Goal: Task Accomplishment & Management: Complete application form

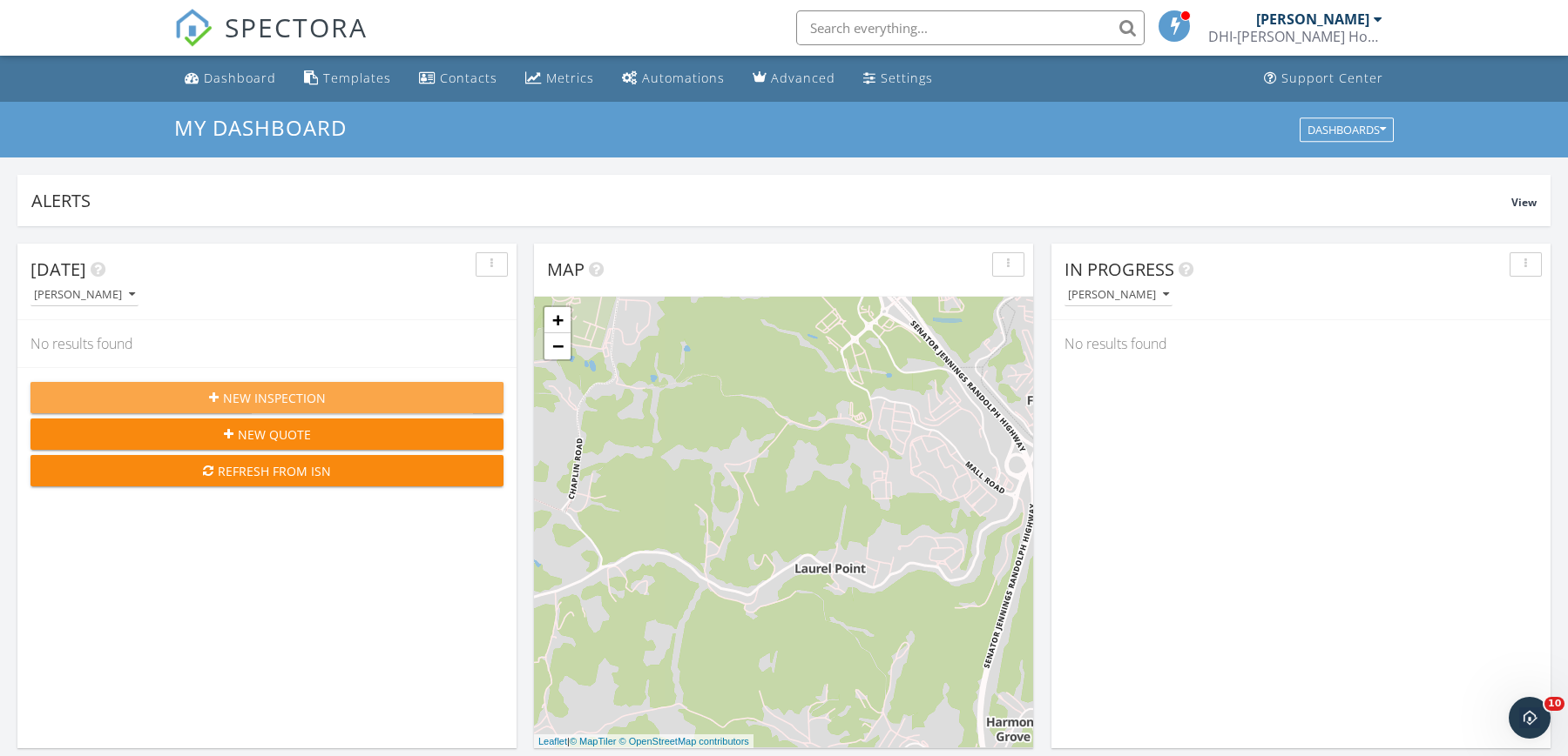
click at [296, 397] on span "New Inspection" at bounding box center [274, 397] width 103 height 18
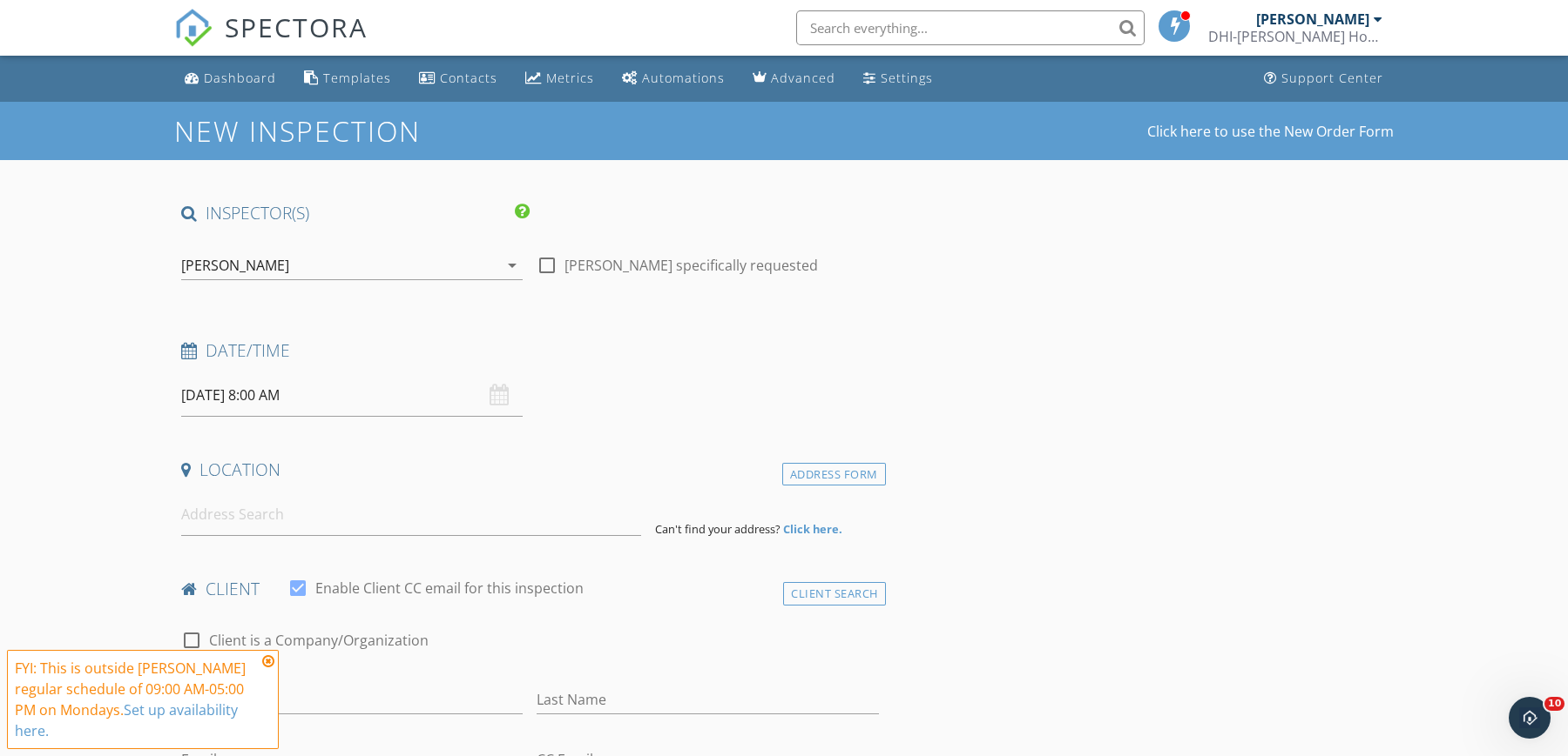
click at [509, 265] on icon "arrow_drop_down" at bounding box center [512, 266] width 21 height 21
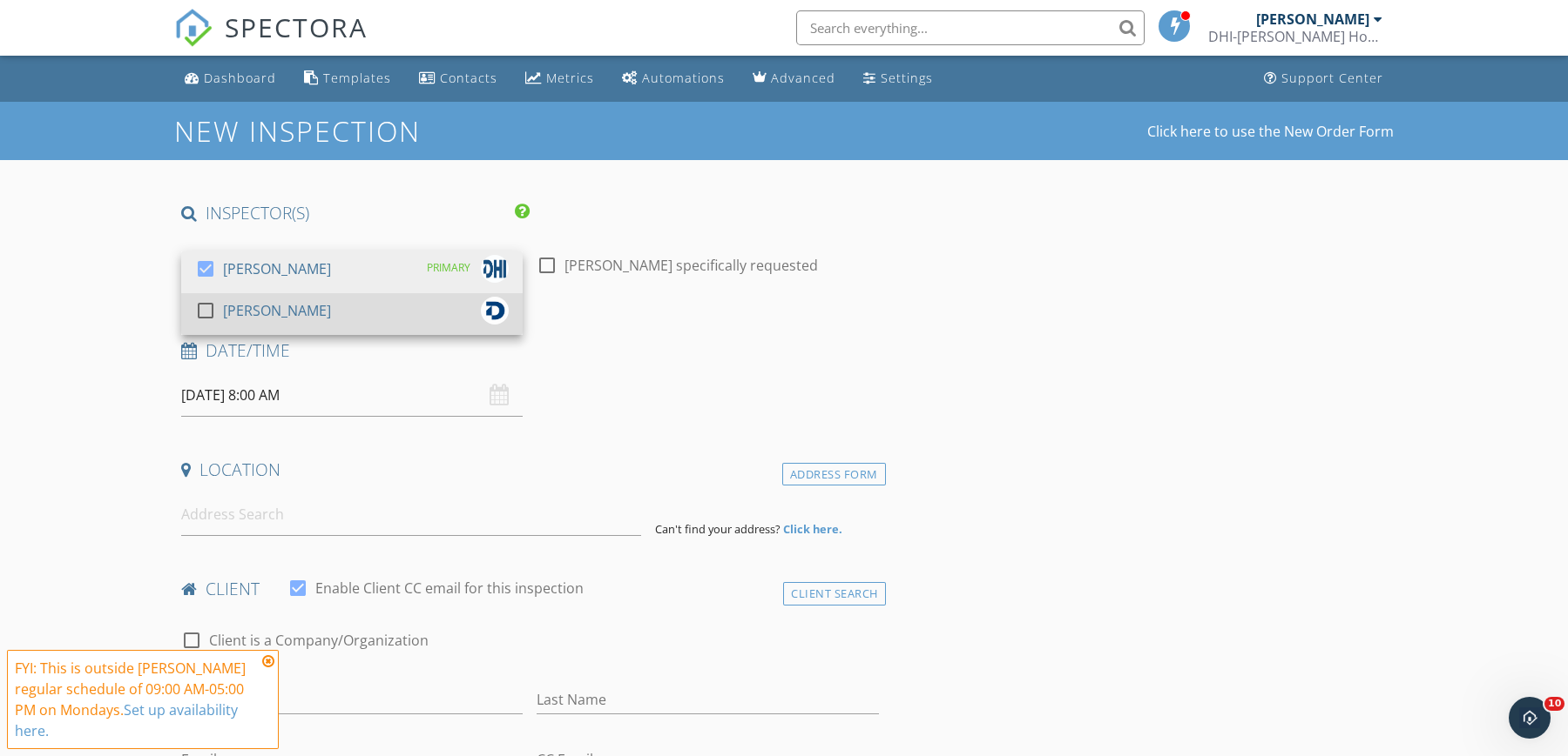
click at [206, 305] on div at bounding box center [206, 310] width 30 height 30
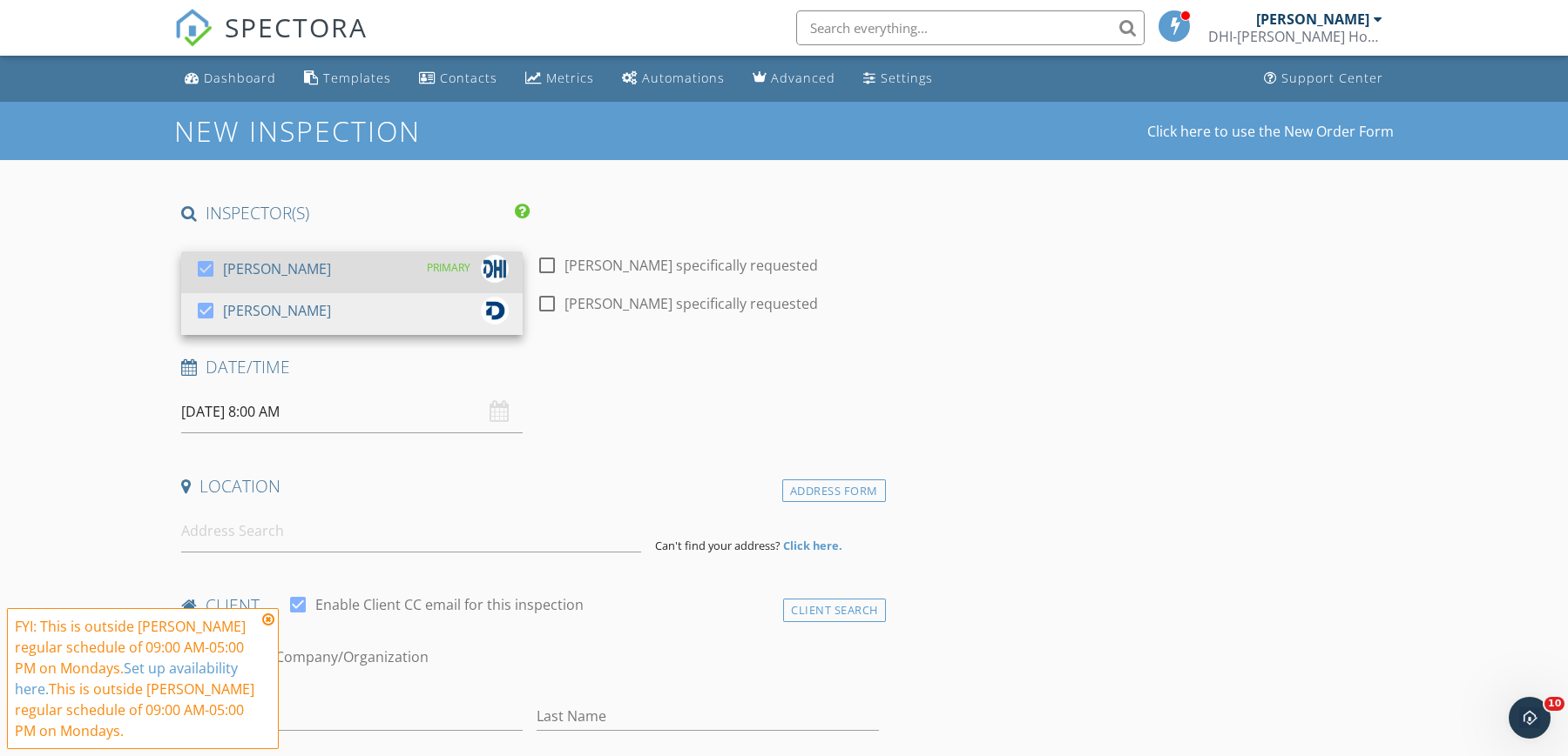
click at [207, 269] on div at bounding box center [206, 268] width 30 height 30
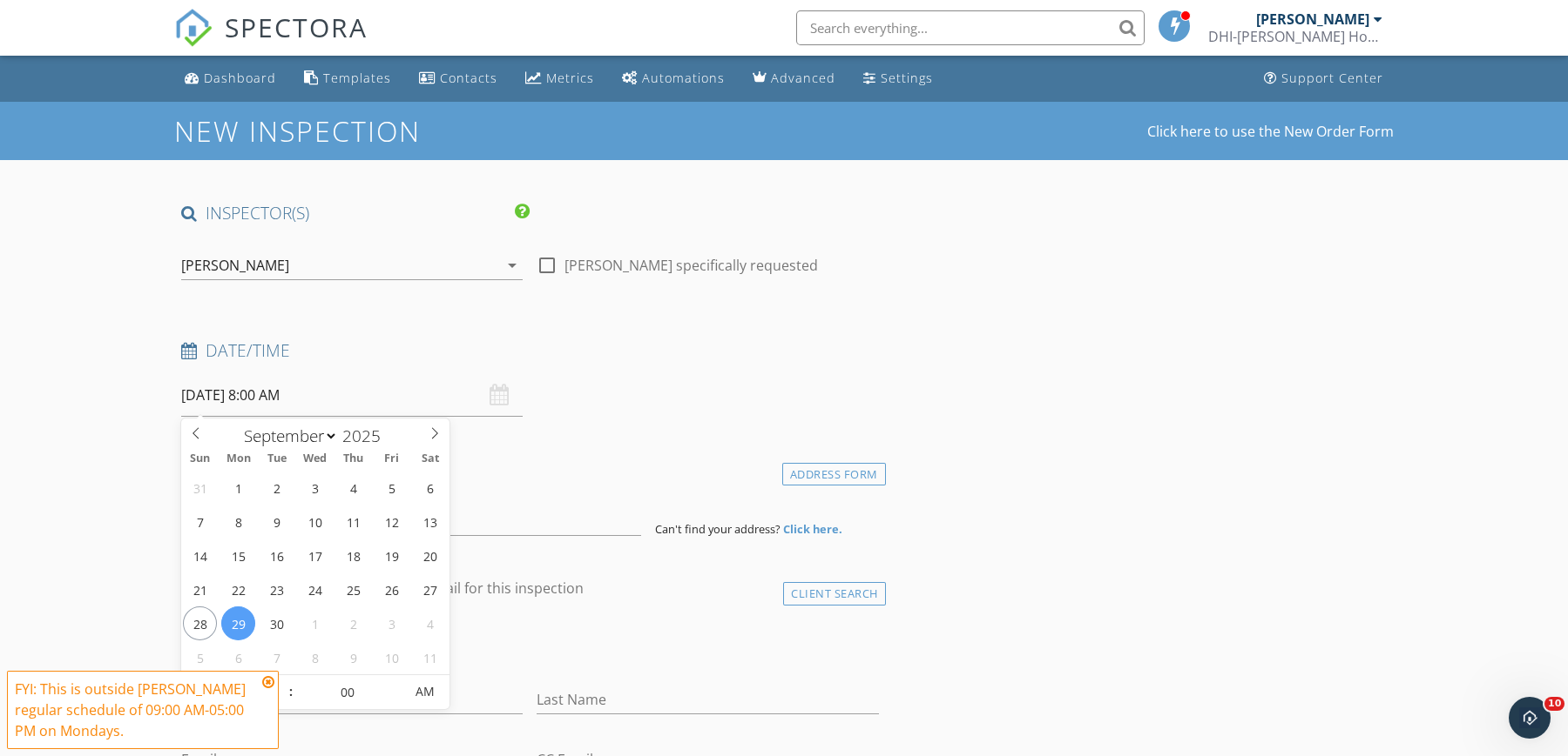
click at [266, 398] on input "09/29/2025 8:00 AM" at bounding box center [352, 395] width 341 height 43
select select "9"
type input "10/01/2025 8:00 AM"
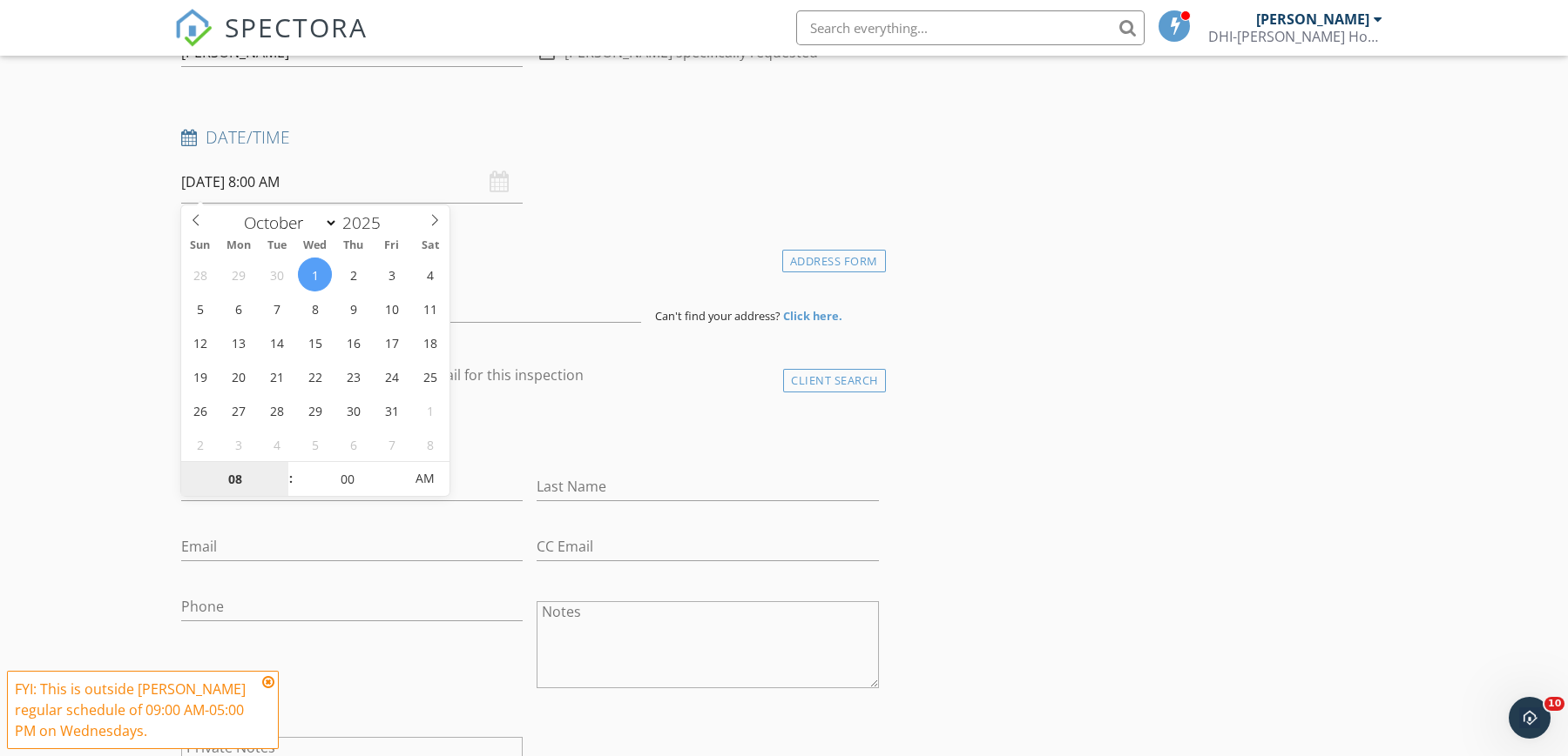
scroll to position [217, 0]
type input "09"
type input "10/01/2025 9:00 AM"
click at [281, 464] on span at bounding box center [282, 467] width 13 height 17
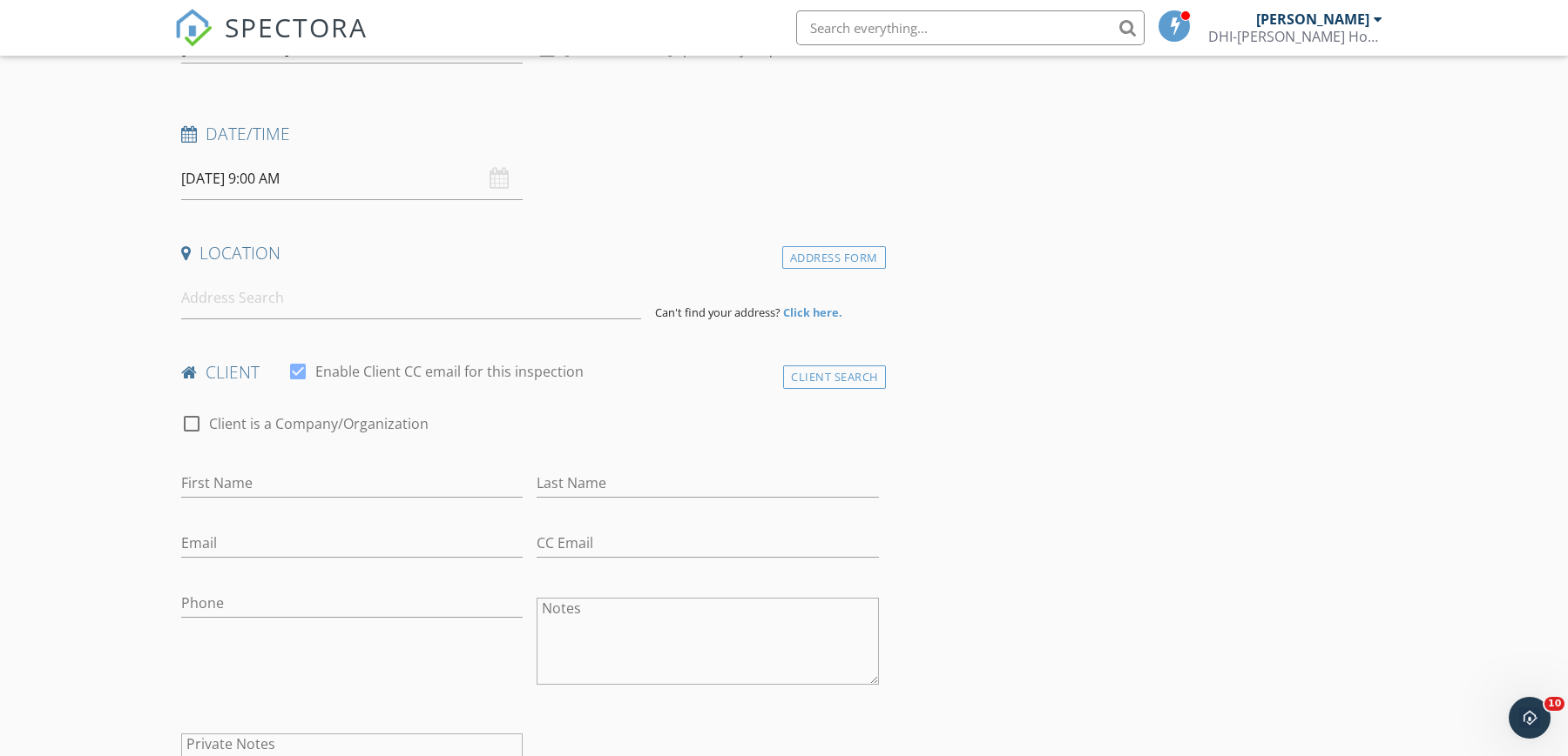
click at [560, 406] on div "check_box_outline_blank Client is a Company/Organization" at bounding box center [530, 425] width 712 height 59
click at [247, 303] on input at bounding box center [411, 299] width 460 height 43
paste input "14 Waterside Dr Morgantown, WV 26508 Client JF Buyer Josh Foster phone_android …"
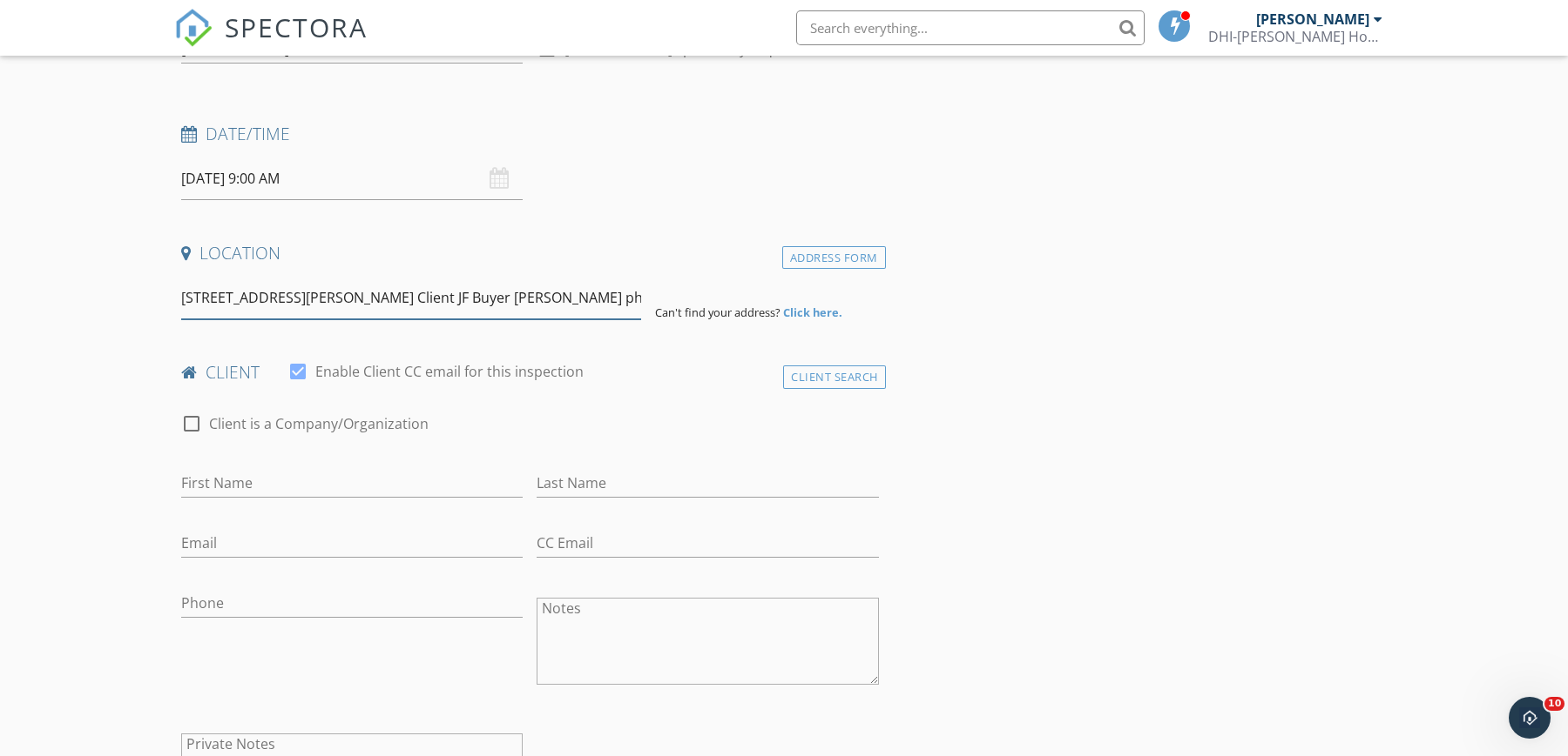
scroll to position [0, 432]
drag, startPoint x: 180, startPoint y: 295, endPoint x: 801, endPoint y: 330, distance: 622.0
paste input
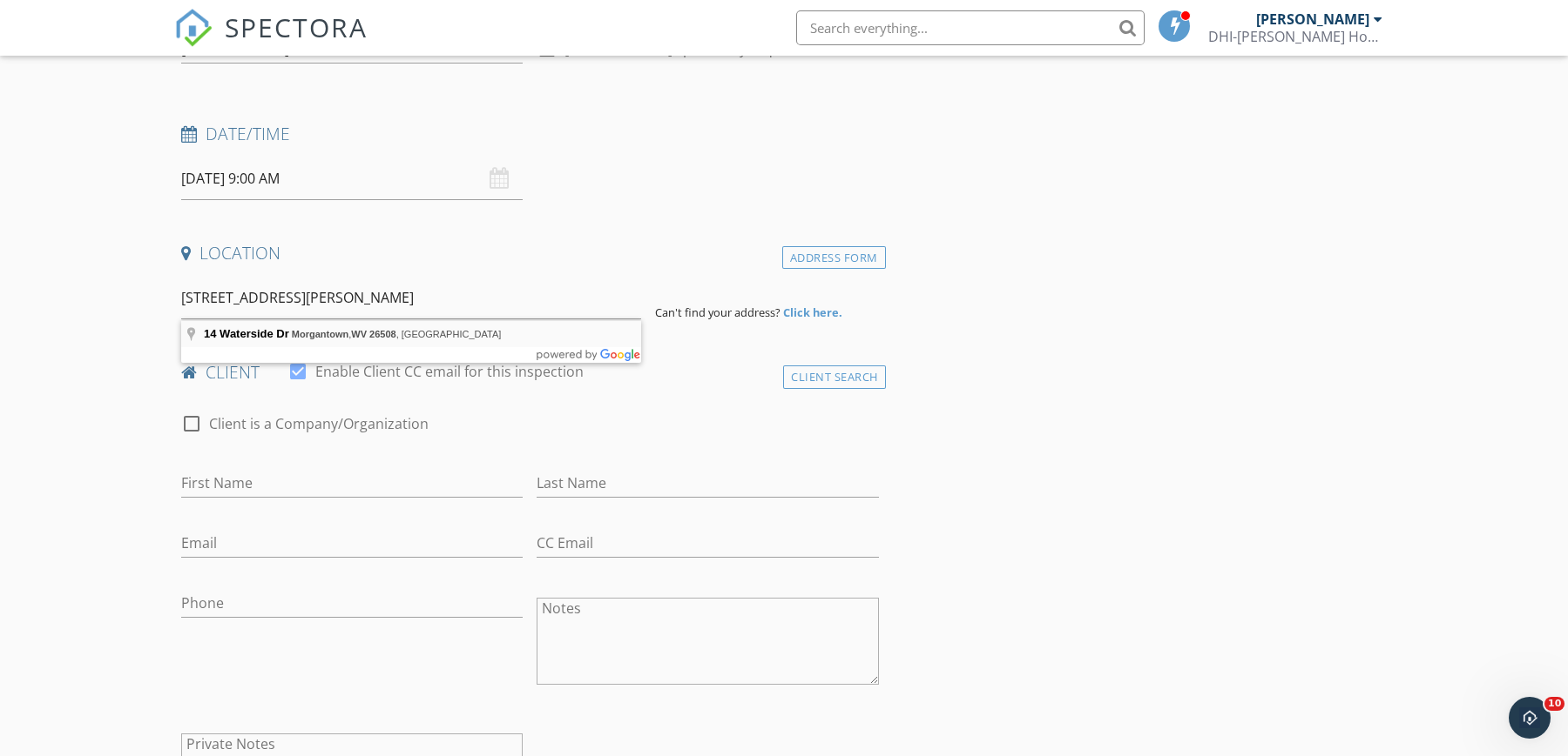
type input "14 Waterside Dr, Morgantown, WV 26508, USA"
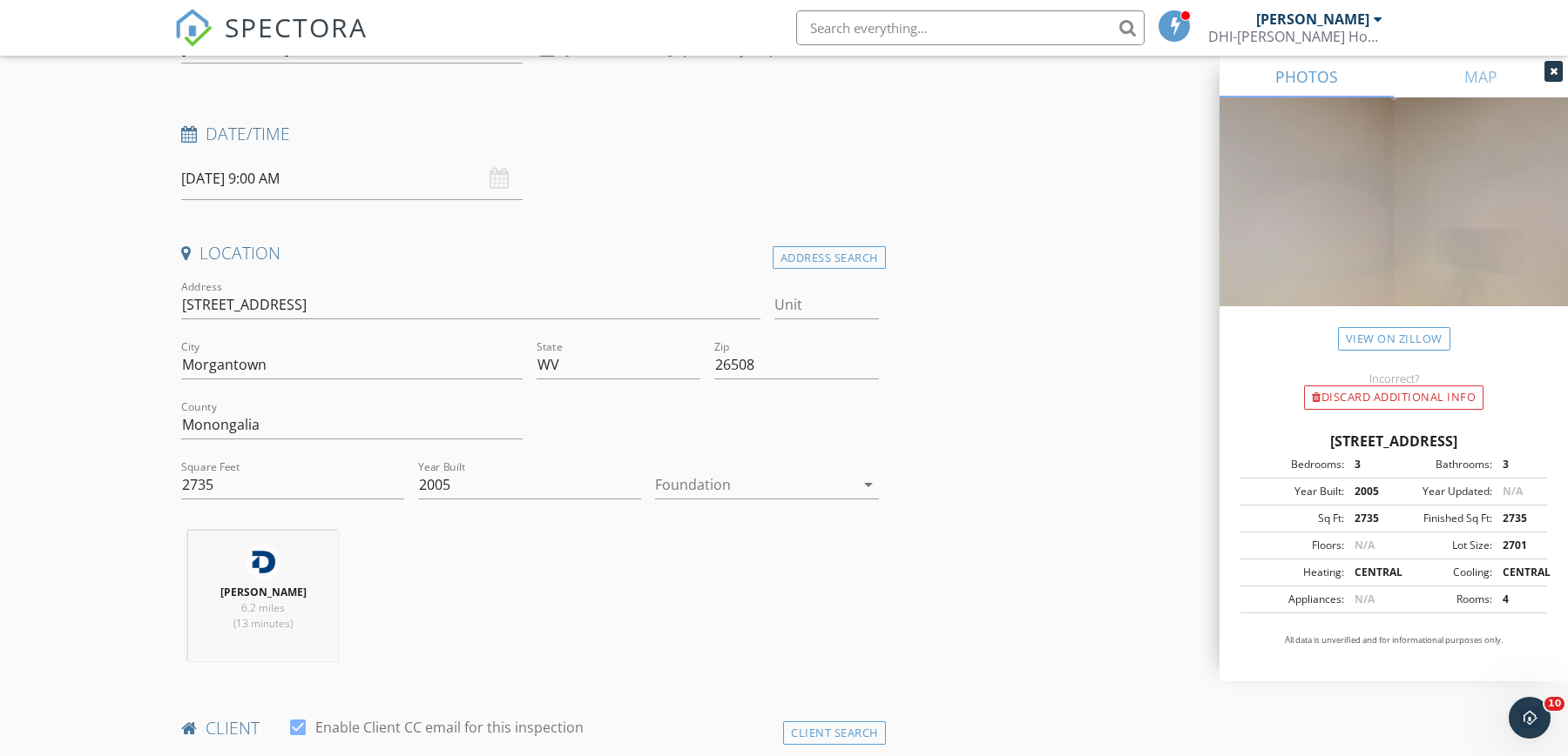
click at [1554, 73] on icon at bounding box center [1553, 71] width 8 height 11
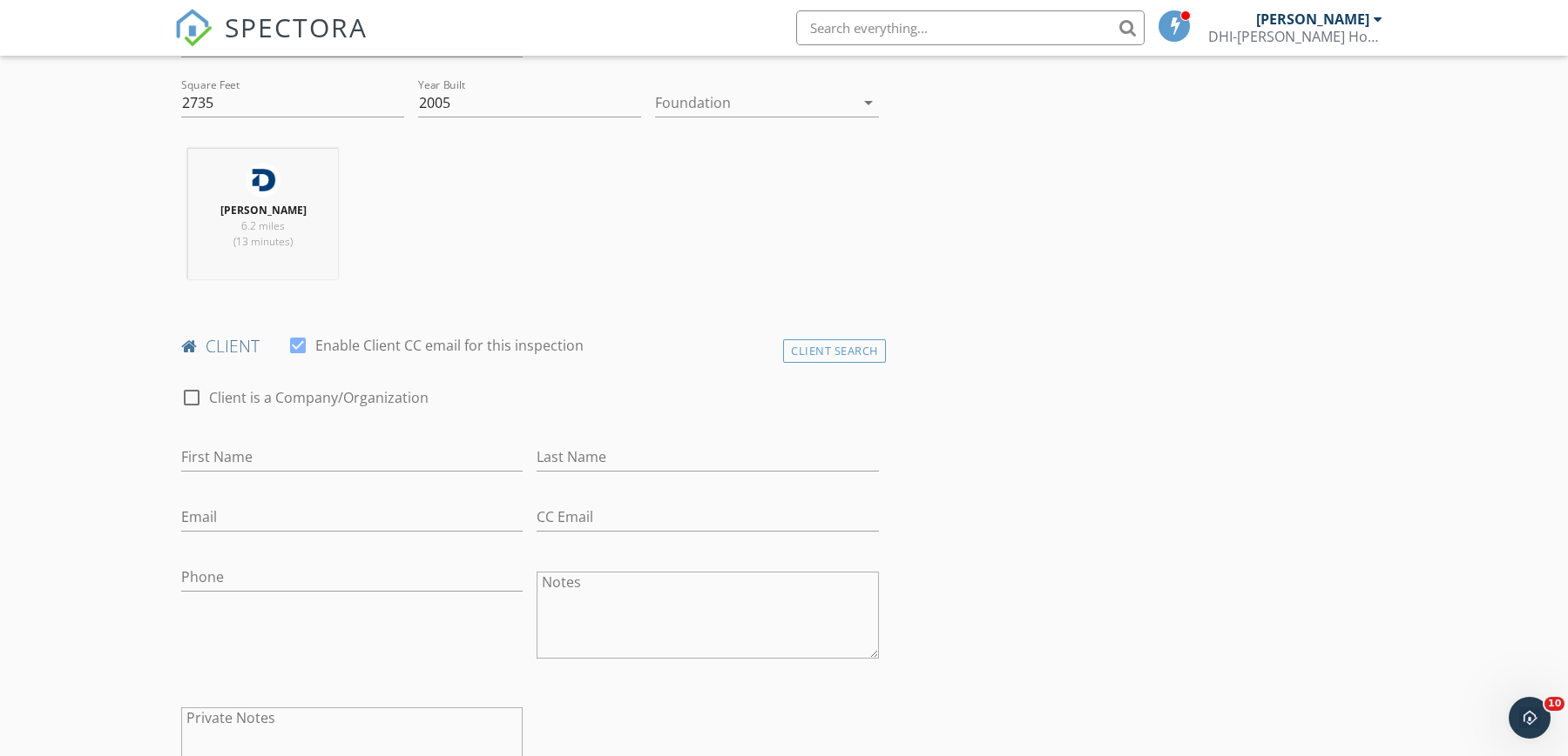
scroll to position [652, 0]
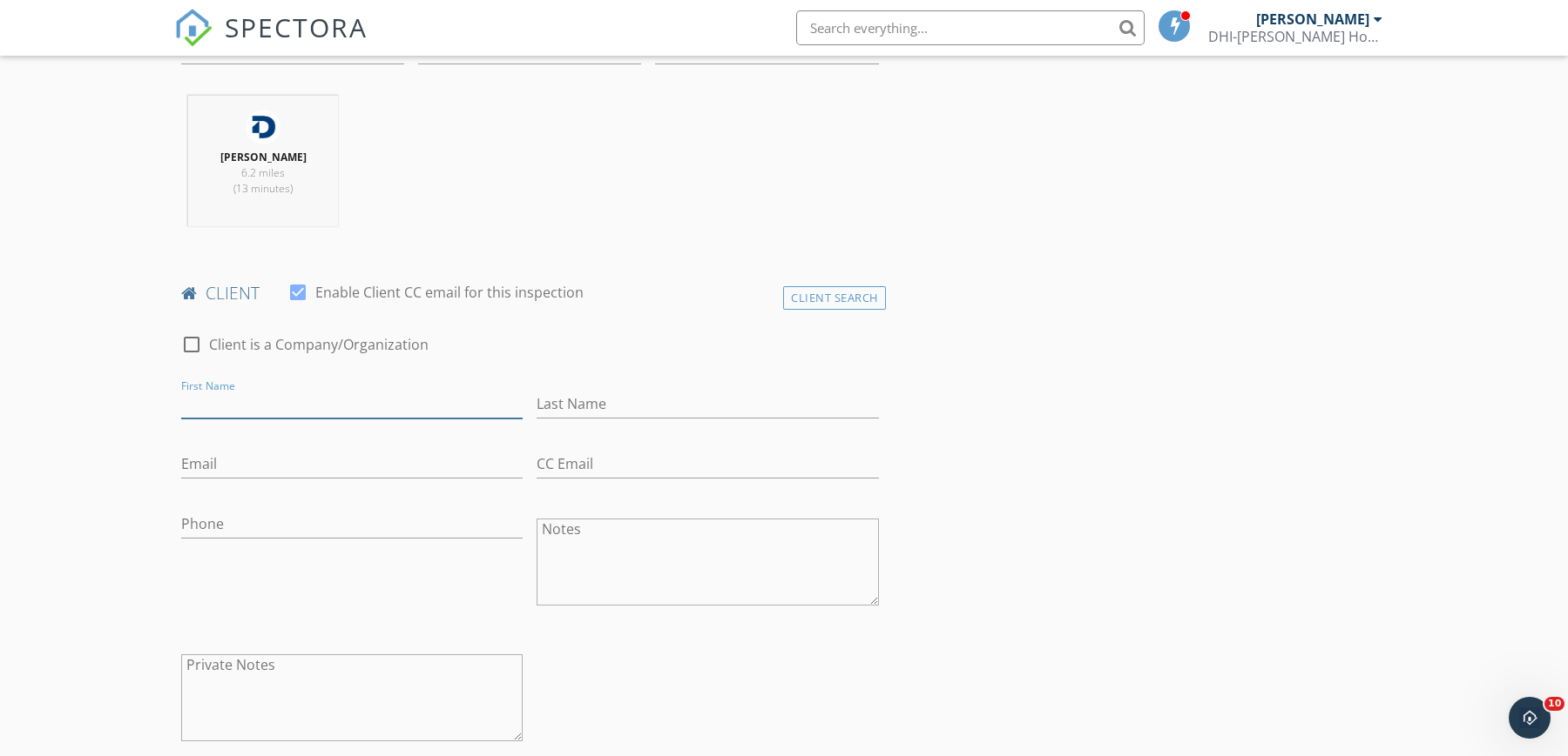
click at [272, 403] on input "First Name" at bounding box center [352, 404] width 341 height 29
paste input "Josh Foster"
type input "Josh Foster"
click at [620, 402] on input "Last Name" at bounding box center [707, 404] width 341 height 29
paste input "Josh Foster"
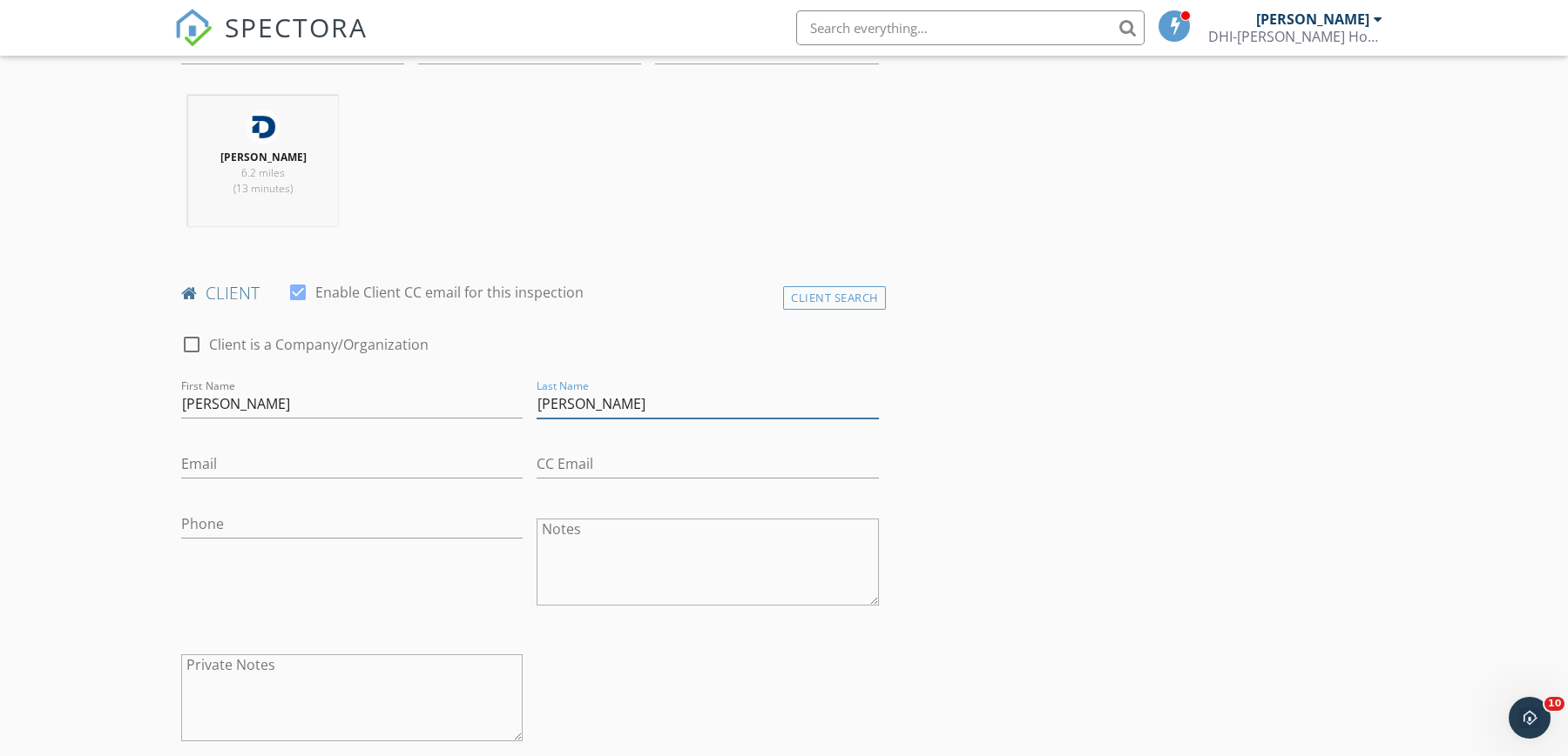
drag, startPoint x: 570, startPoint y: 405, endPoint x: 482, endPoint y: 405, distance: 88.0
click at [482, 405] on div "check_box_outline_blank Client is a Company/Organization First Name Josh Foster…" at bounding box center [530, 542] width 712 height 451
type input "Foster"
drag, startPoint x: 208, startPoint y: 401, endPoint x: 361, endPoint y: 403, distance: 153.0
click at [359, 405] on input "Josh Foster" at bounding box center [352, 404] width 341 height 29
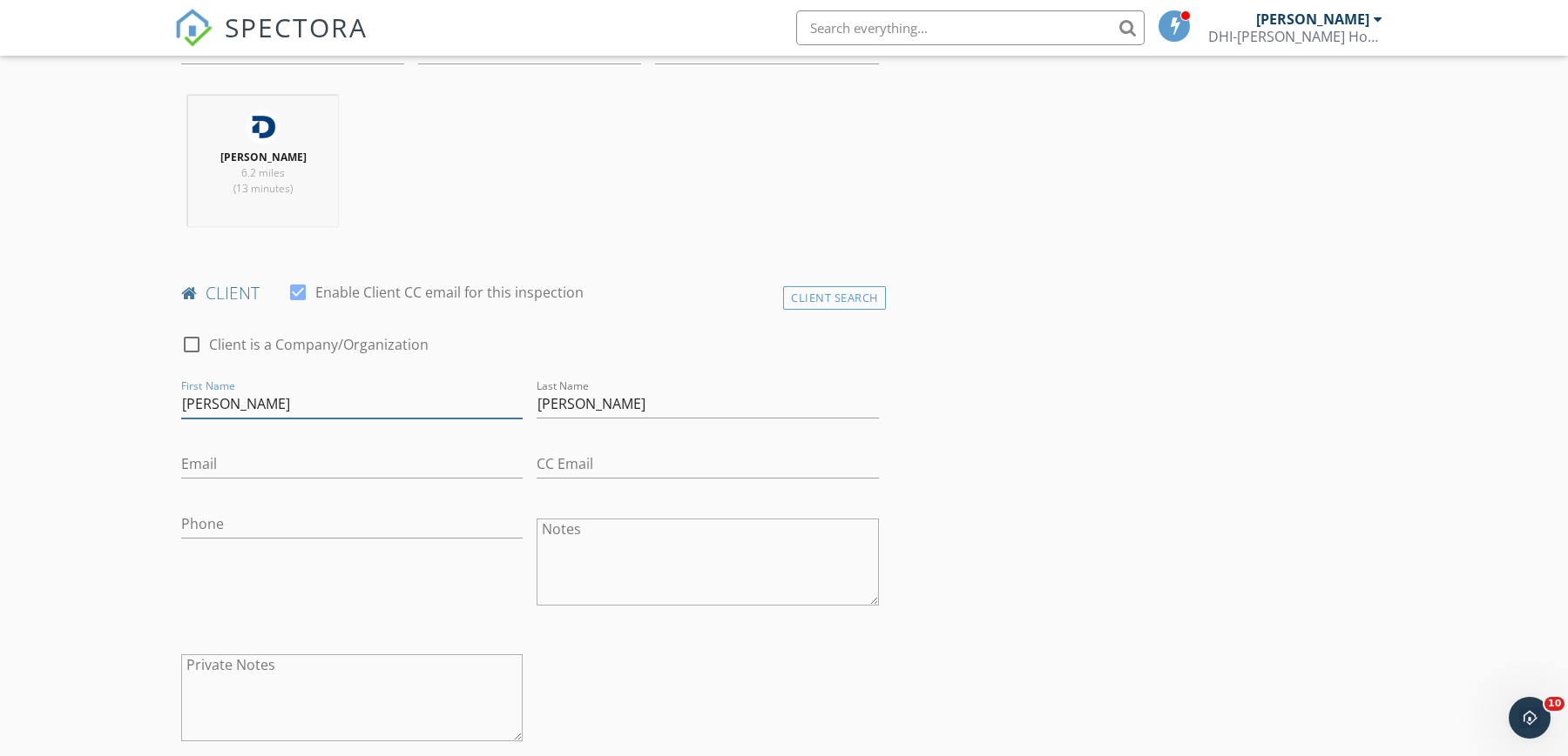
type input "Josh"
click at [272, 466] on input "Email" at bounding box center [352, 464] width 341 height 29
paste input "jfoster2068@gmail.com"
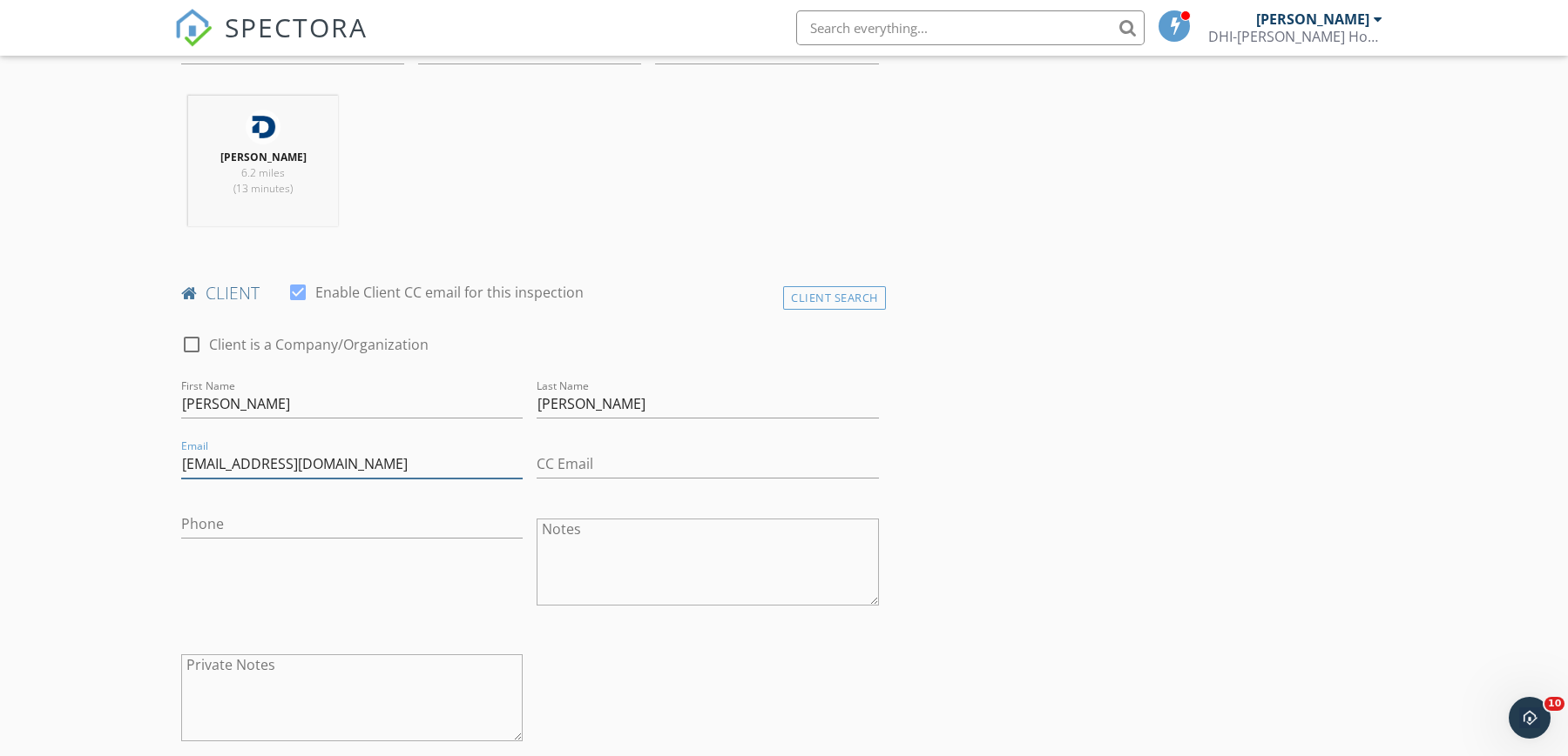
type input "[EMAIL_ADDRESS][DOMAIN_NAME]"
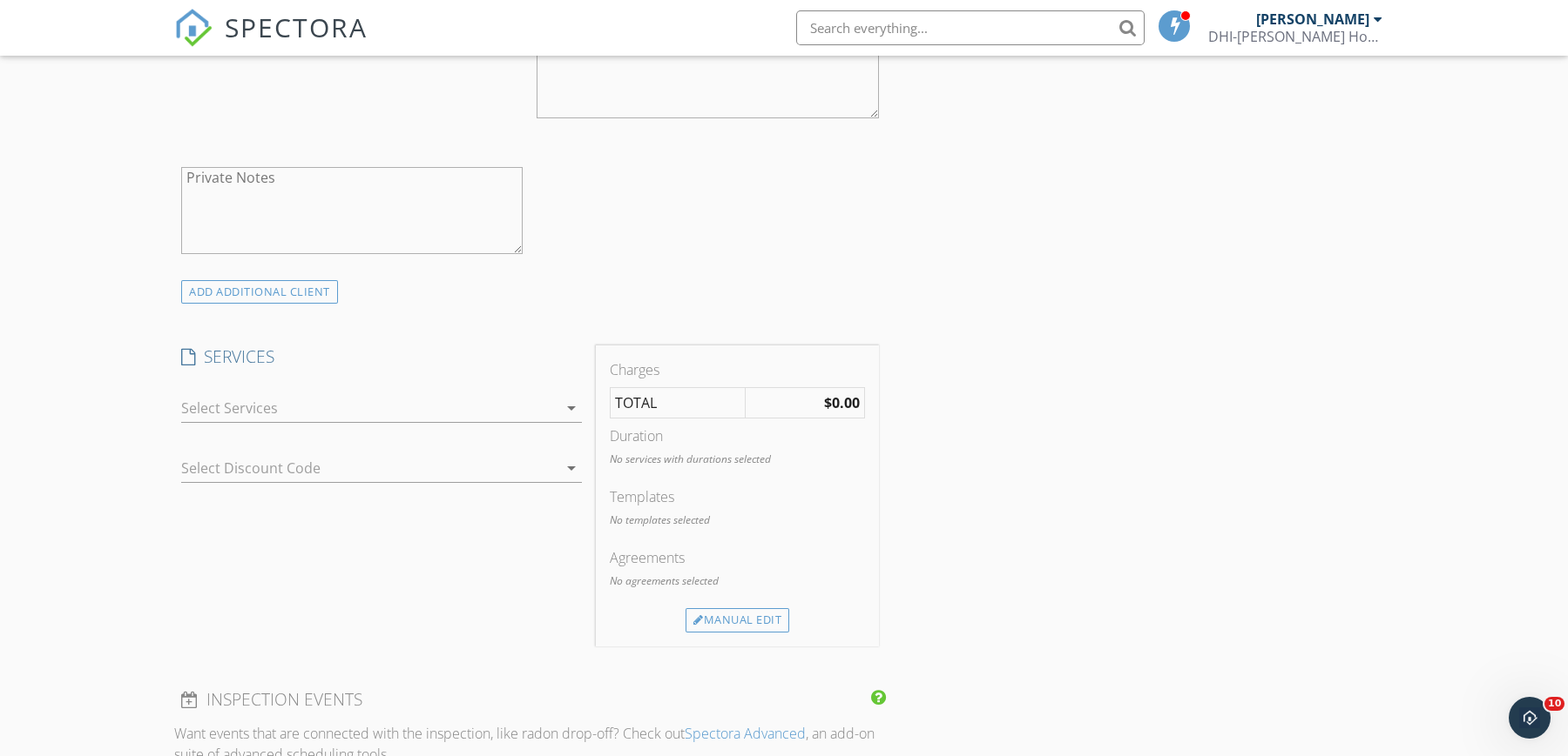
scroll to position [1196, 0]
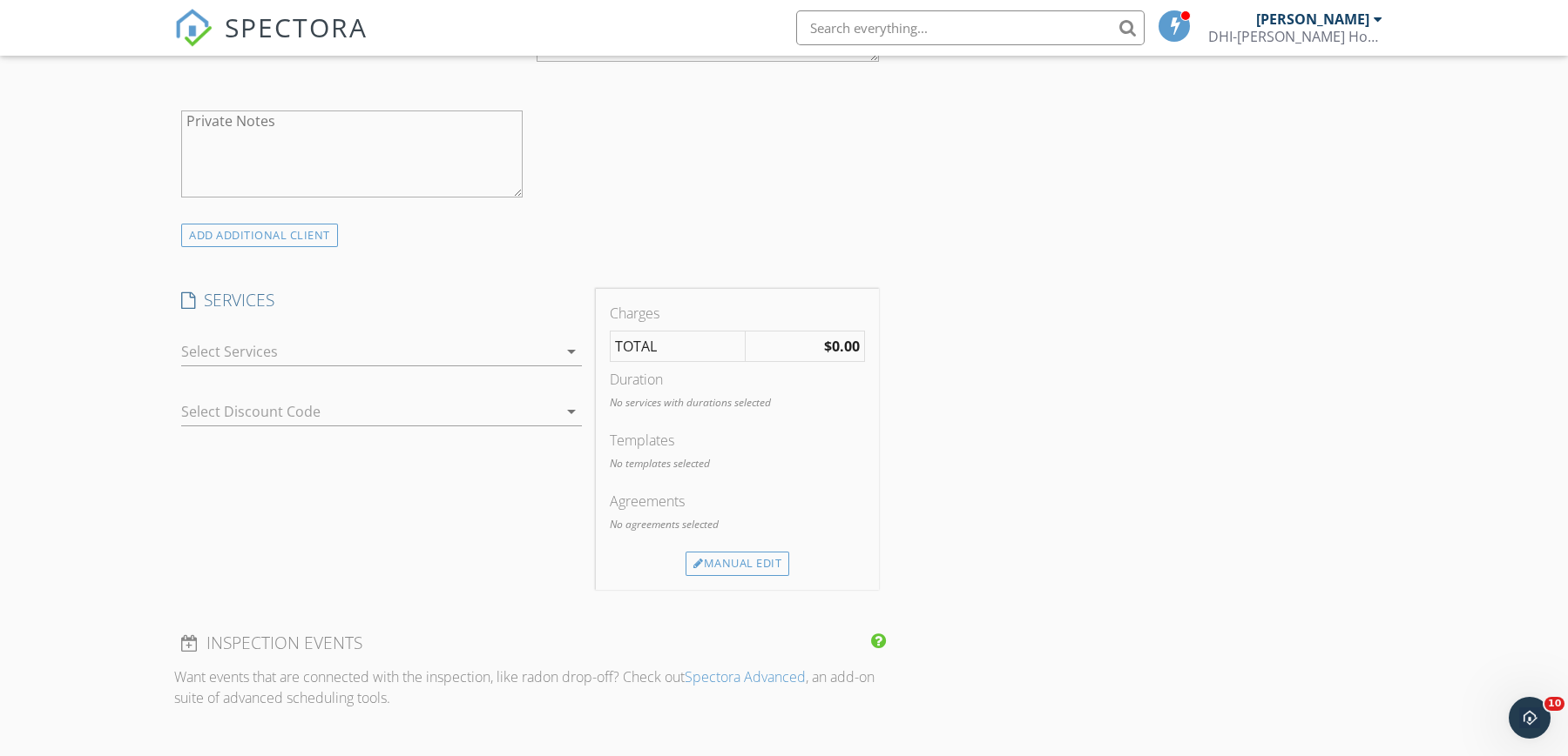
click at [577, 342] on icon "arrow_drop_down" at bounding box center [571, 352] width 21 height 21
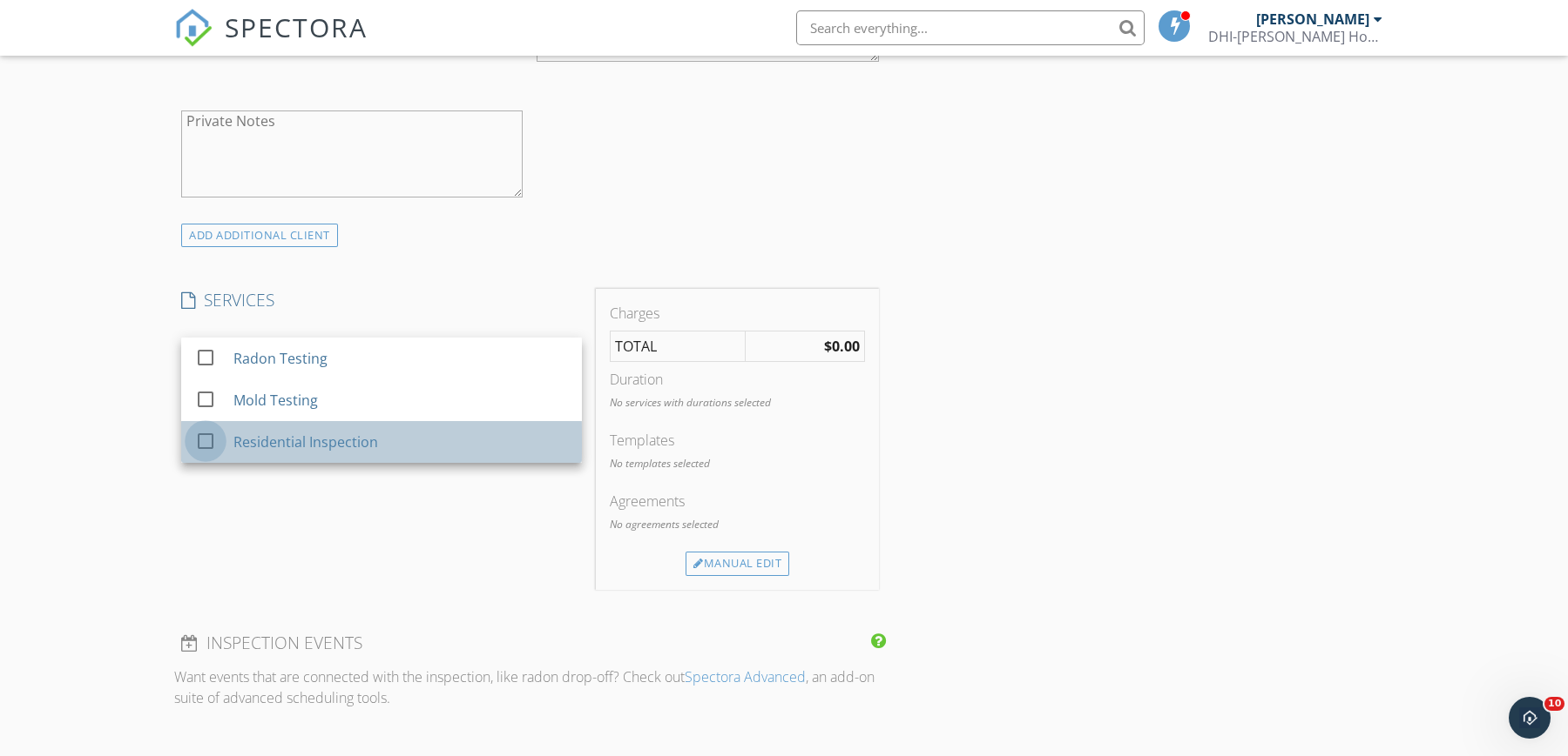
click at [204, 437] on div at bounding box center [206, 441] width 30 height 30
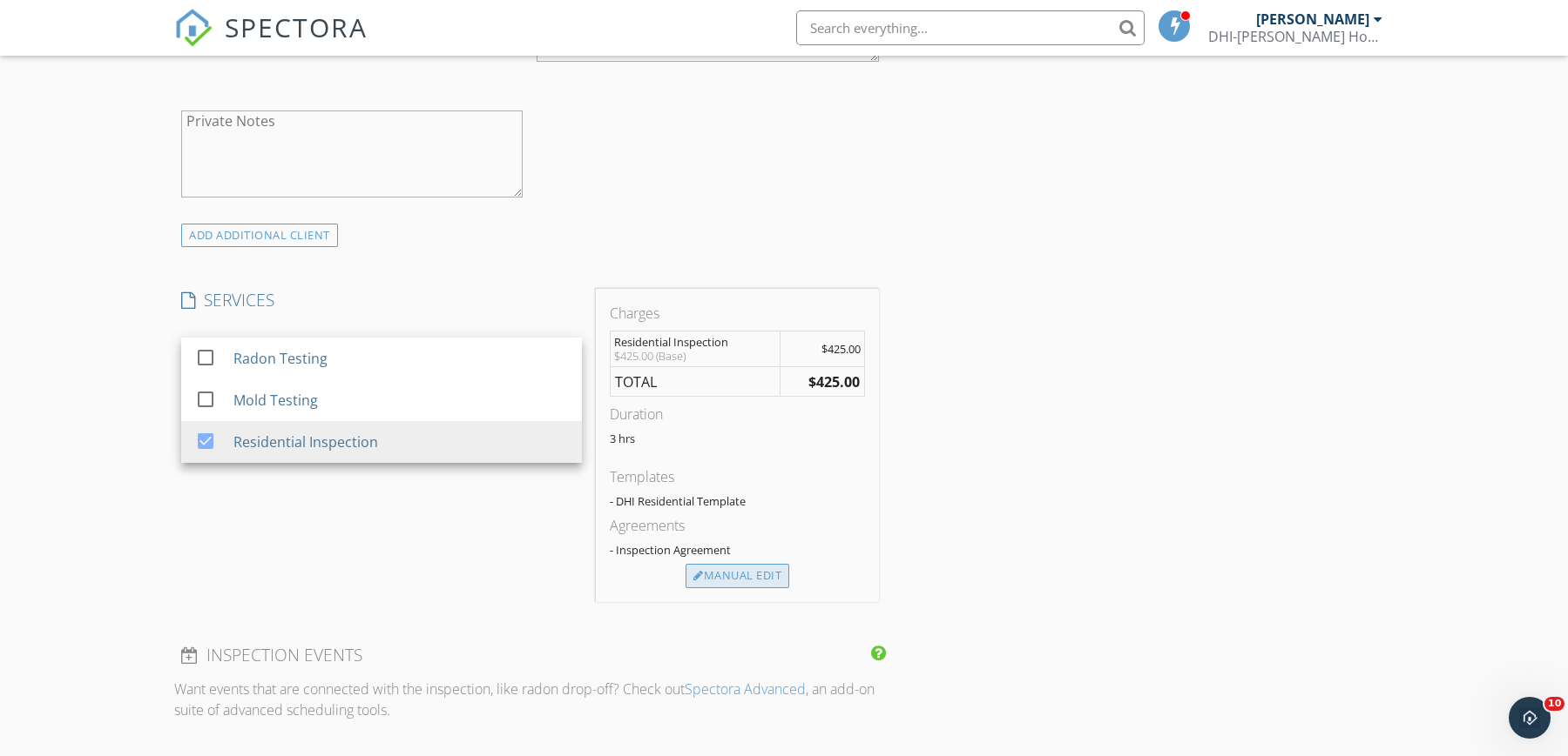
click at [716, 586] on div "Manual Edit" at bounding box center [737, 576] width 104 height 24
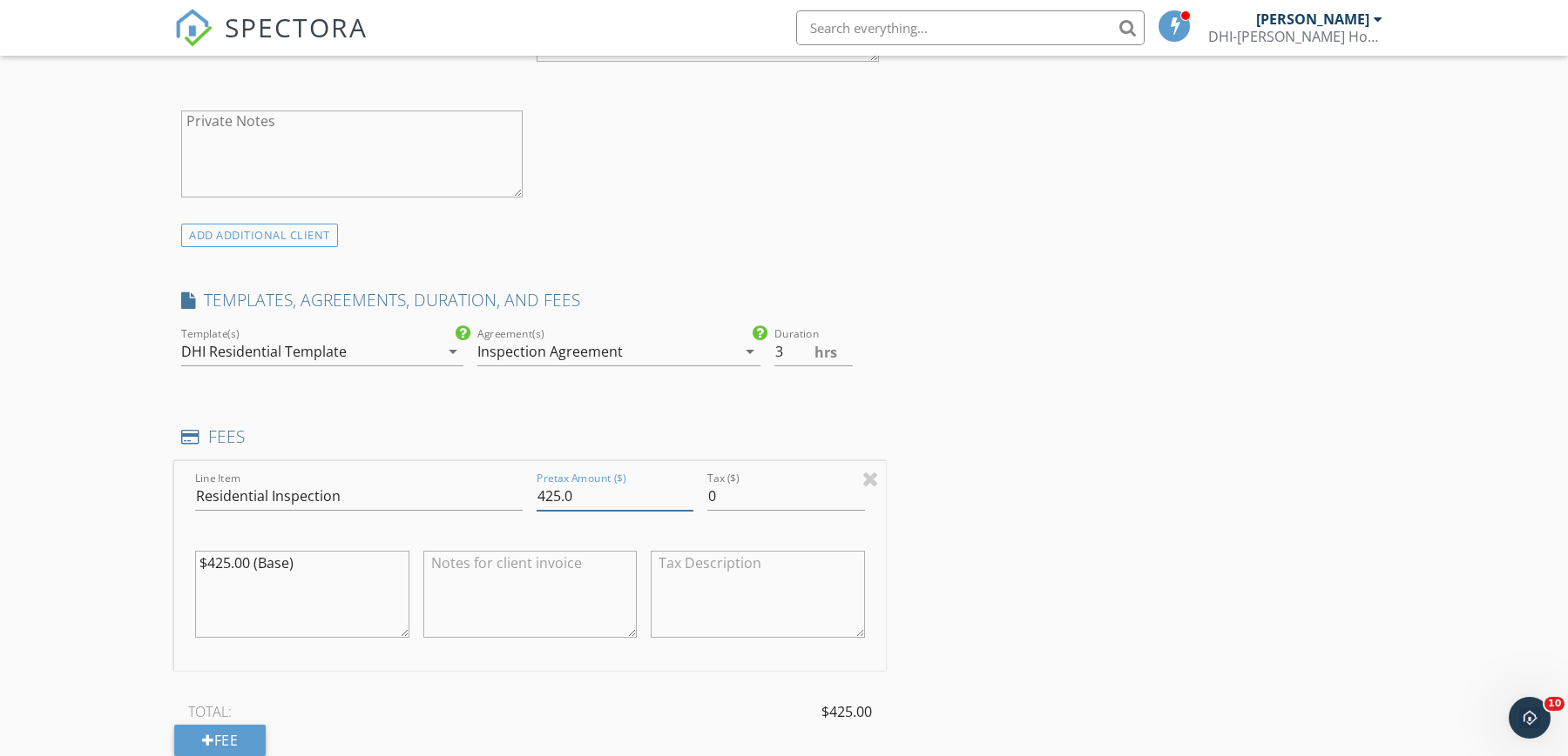
drag, startPoint x: 548, startPoint y: 497, endPoint x: 632, endPoint y: 499, distance: 84.0
click at [632, 499] on input "425.0" at bounding box center [615, 497] width 157 height 29
type input "470"
click at [687, 491] on input "470" at bounding box center [615, 497] width 157 height 29
click at [911, 530] on div "INSPECTOR(S) check_box_outline_blank Jeffrey Davis check_box Joshua Overking PR…" at bounding box center [784, 527] width 1219 height 3044
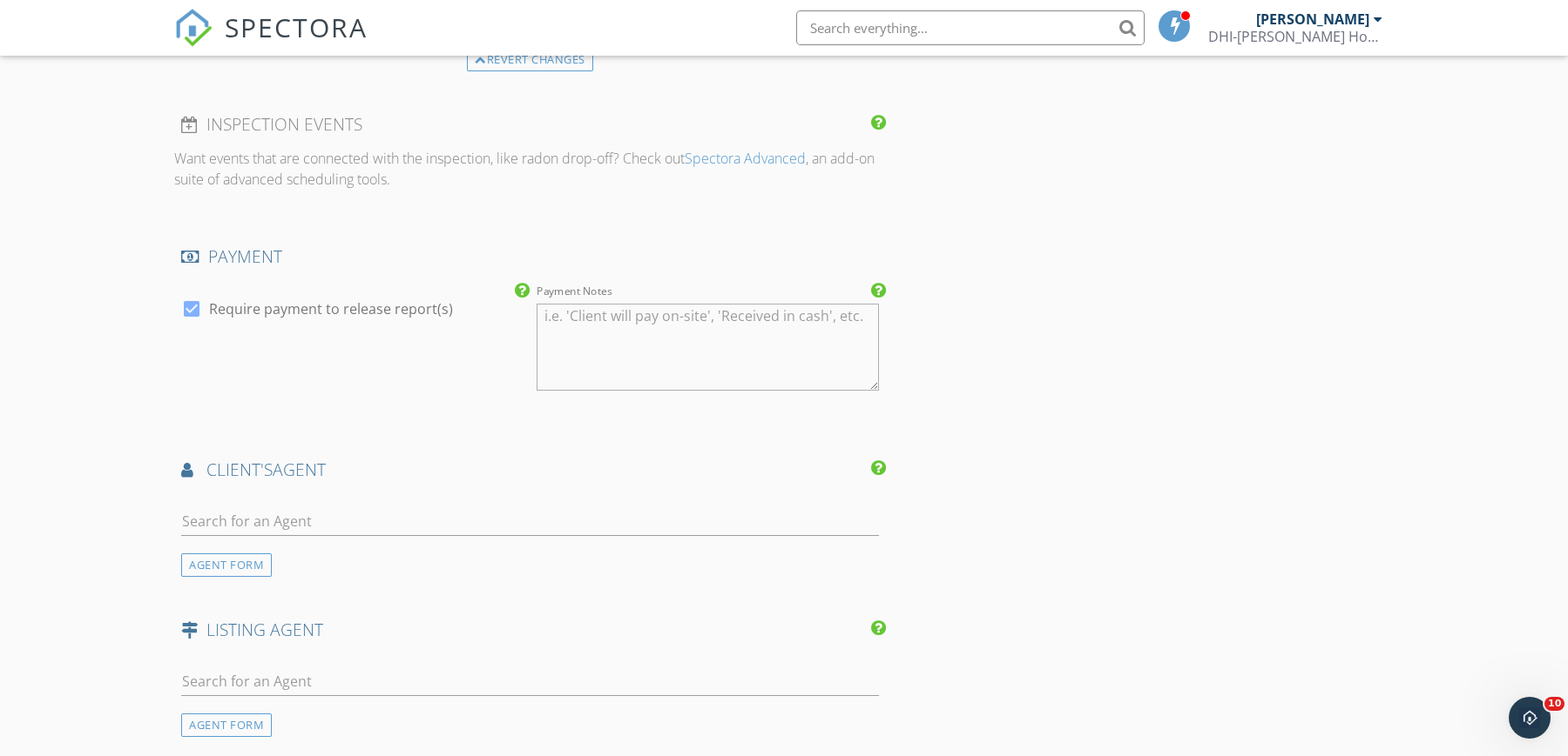
scroll to position [1958, 0]
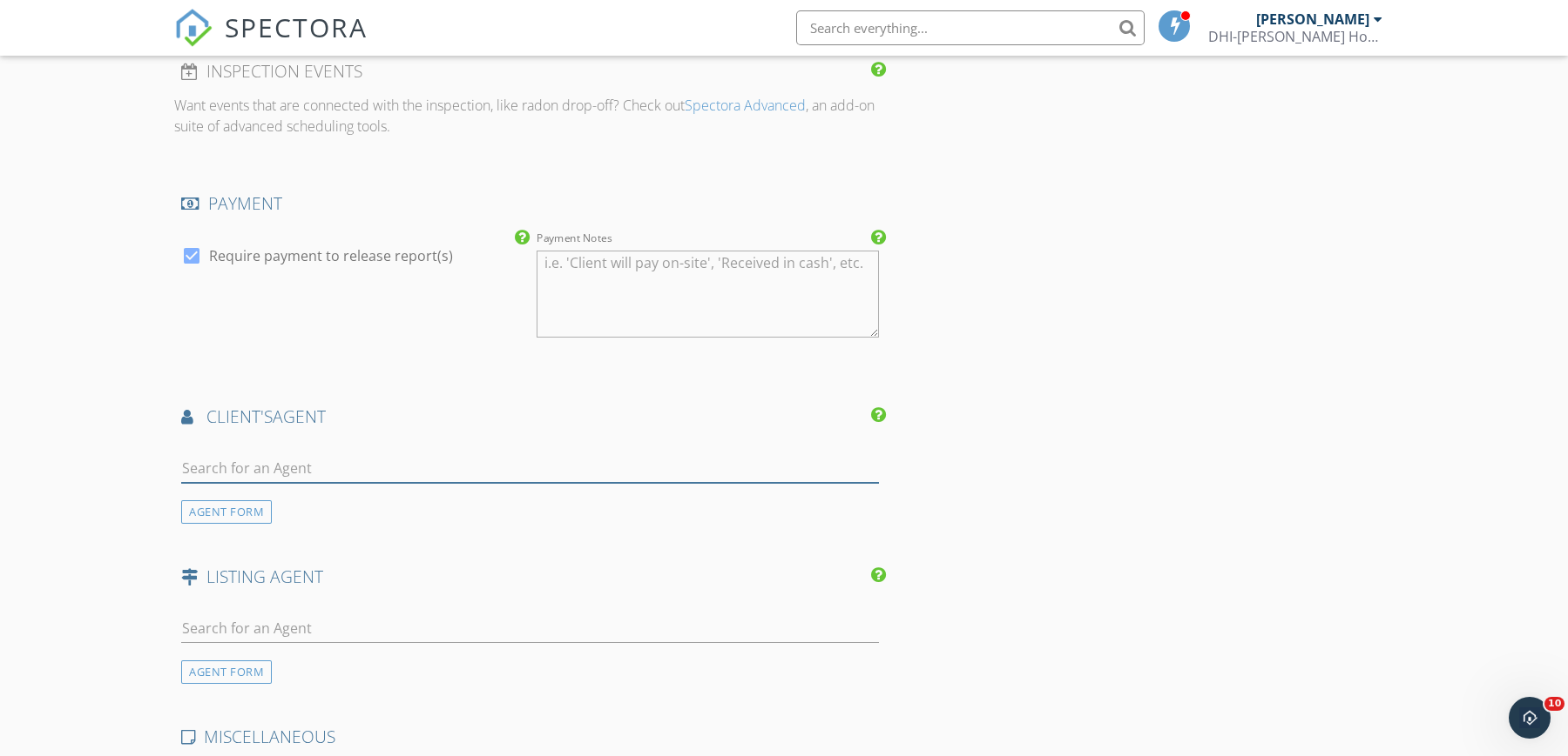
click at [333, 457] on input "text" at bounding box center [529, 469] width 697 height 29
paste input "[PERSON_NAME]"
type input "[PERSON_NAME]"
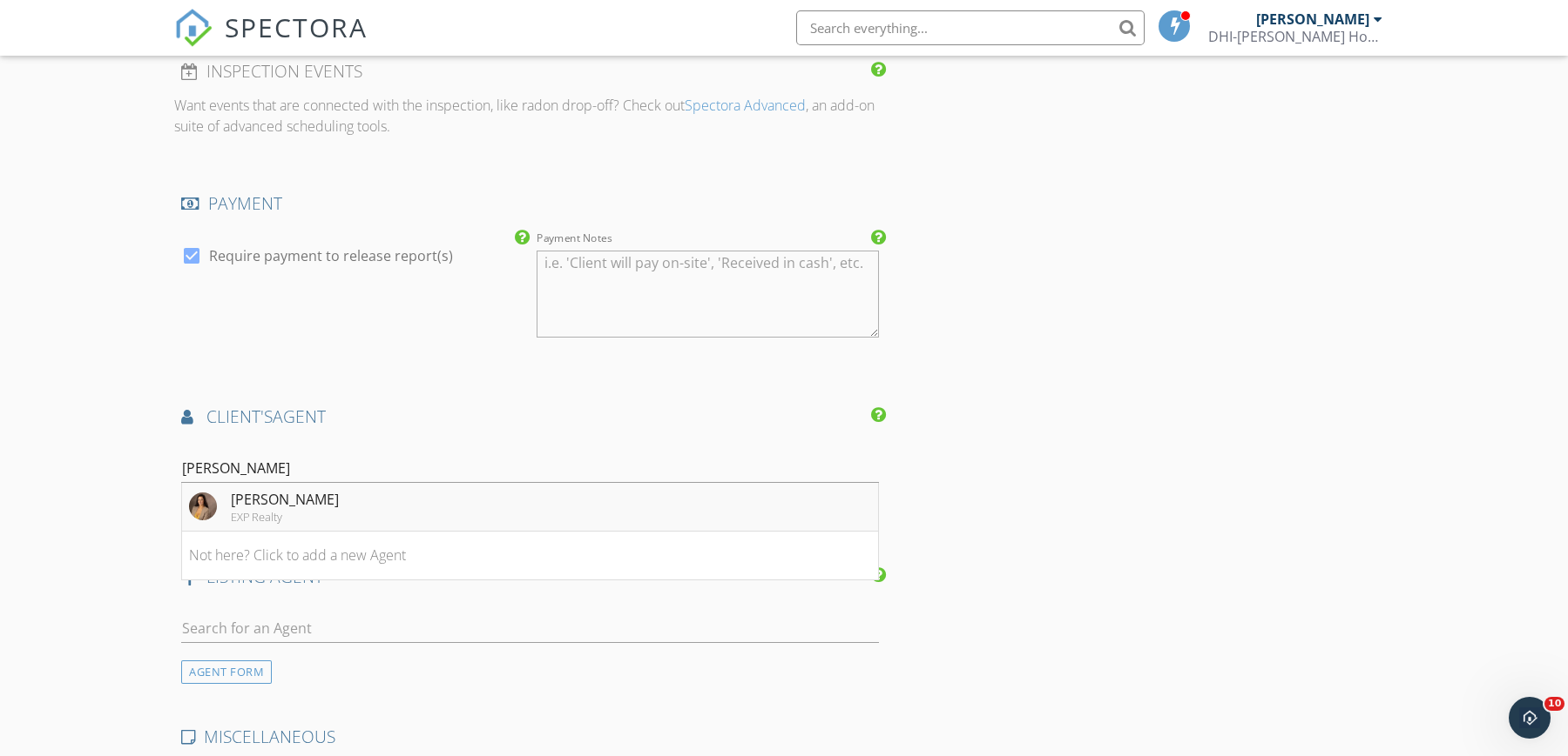
click at [313, 507] on div "[PERSON_NAME]" at bounding box center [284, 500] width 108 height 21
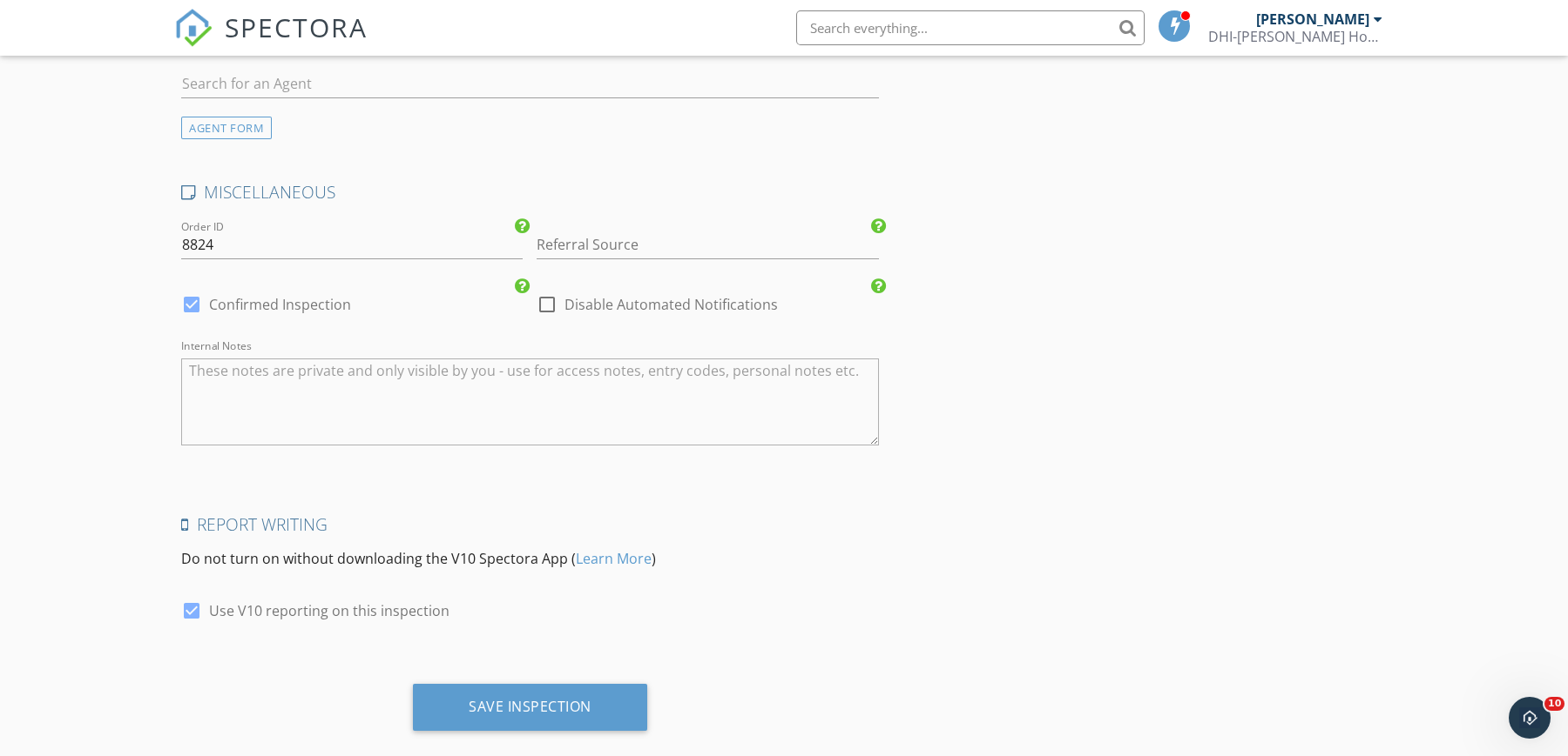
scroll to position [2928, 0]
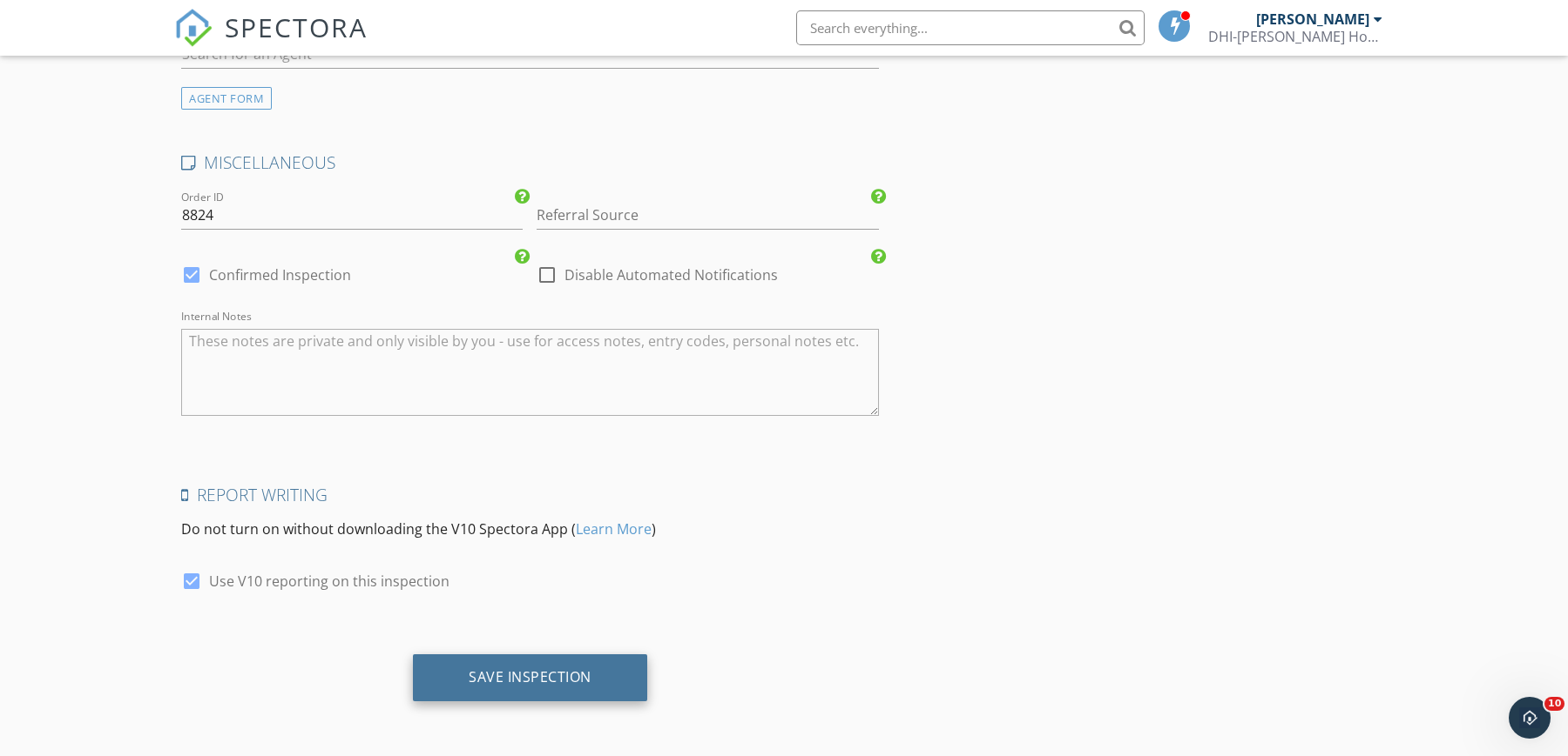
click at [512, 677] on div "Save Inspection" at bounding box center [529, 677] width 123 height 17
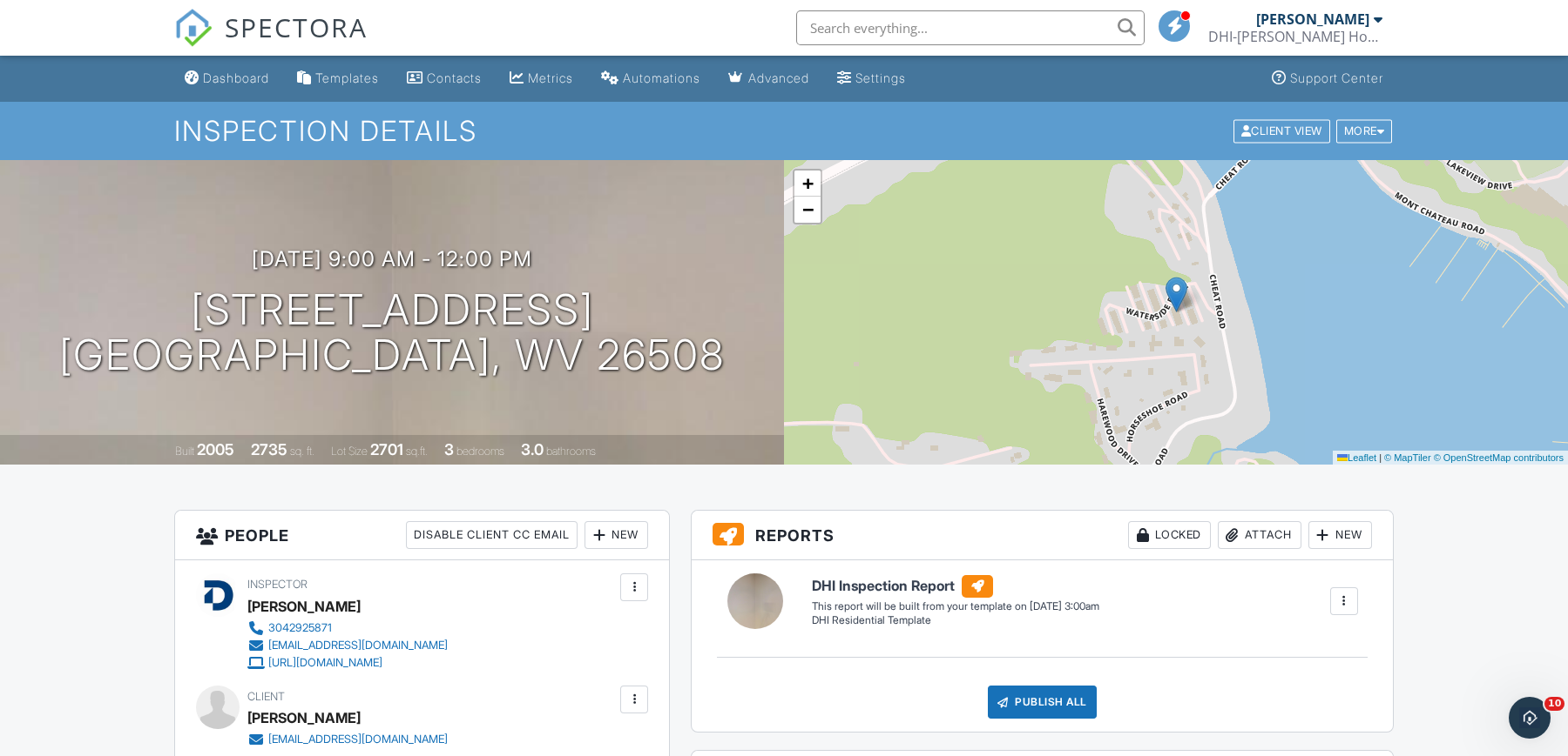
click at [249, 87] on link "Dashboard" at bounding box center [226, 79] width 98 height 32
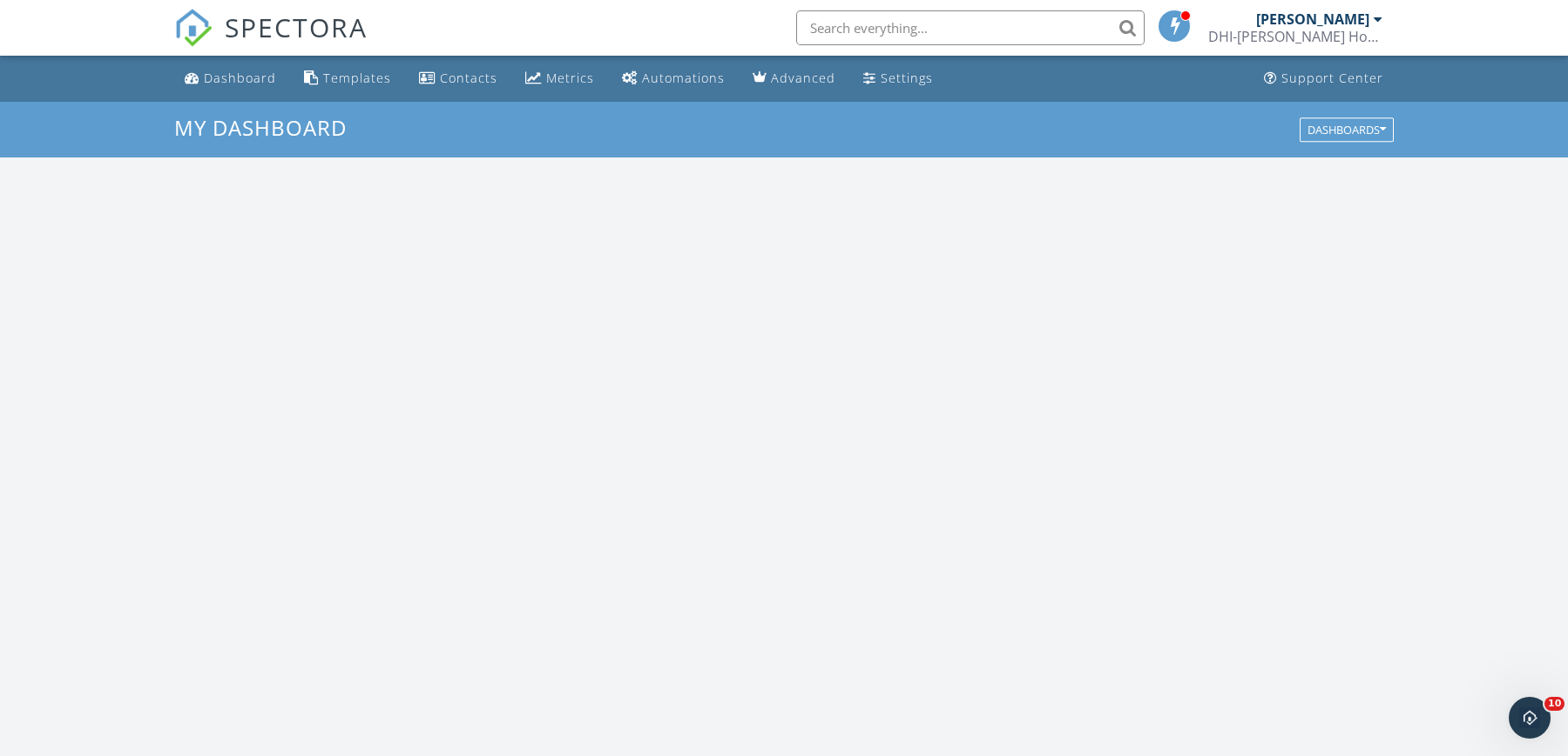
scroll to position [1619, 1602]
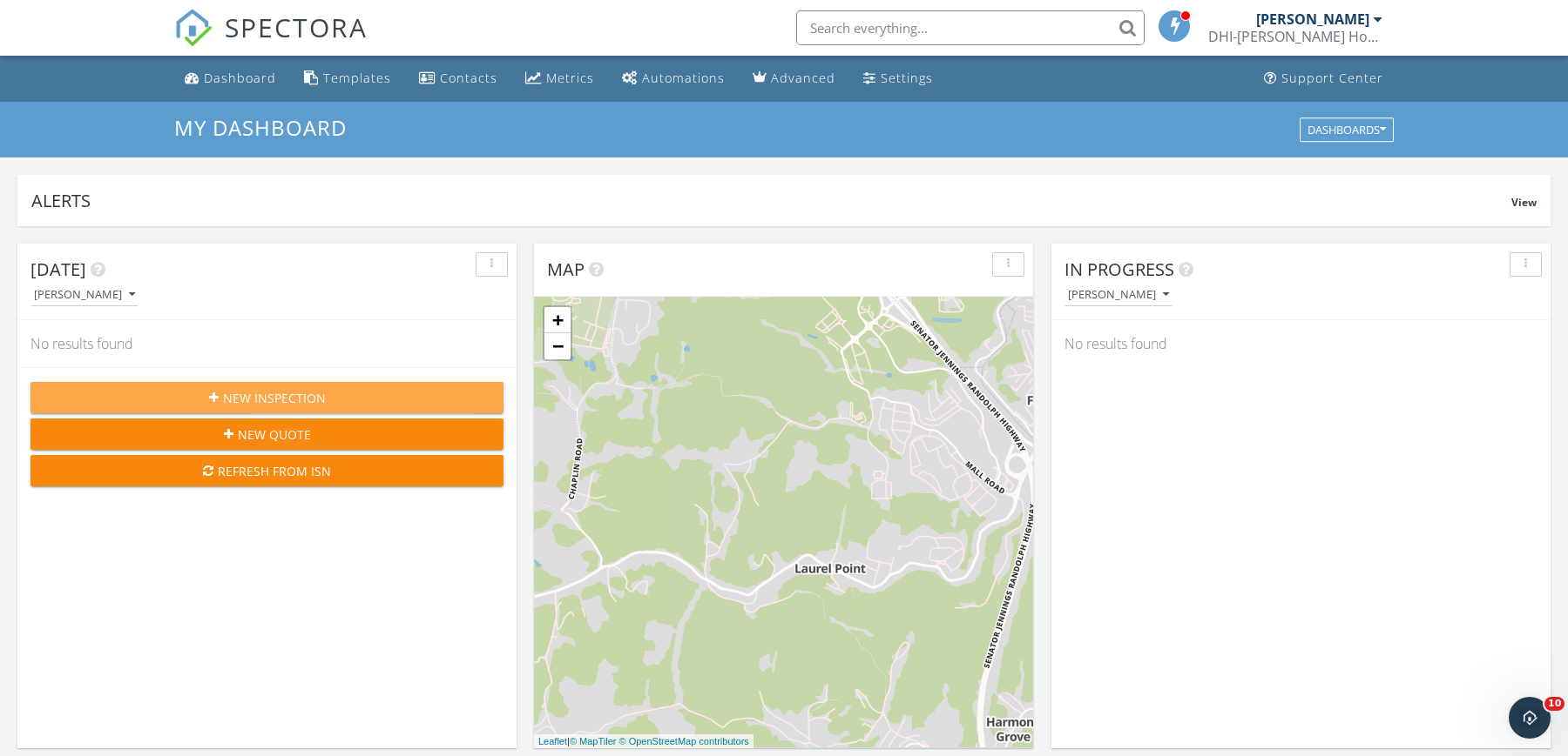
click at [231, 394] on span "New Inspection" at bounding box center [274, 397] width 103 height 18
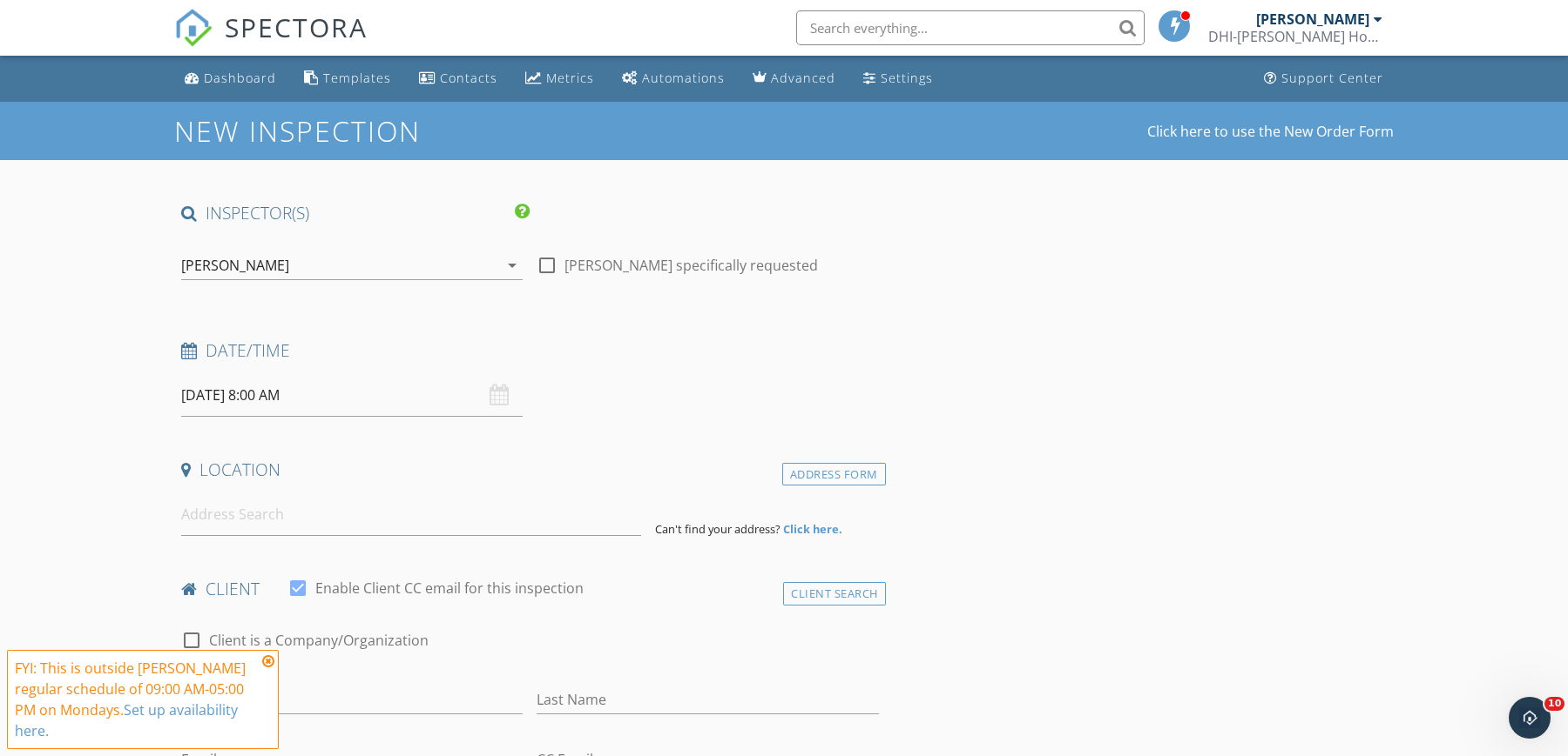
click at [513, 268] on icon "arrow_drop_down" at bounding box center [512, 266] width 21 height 21
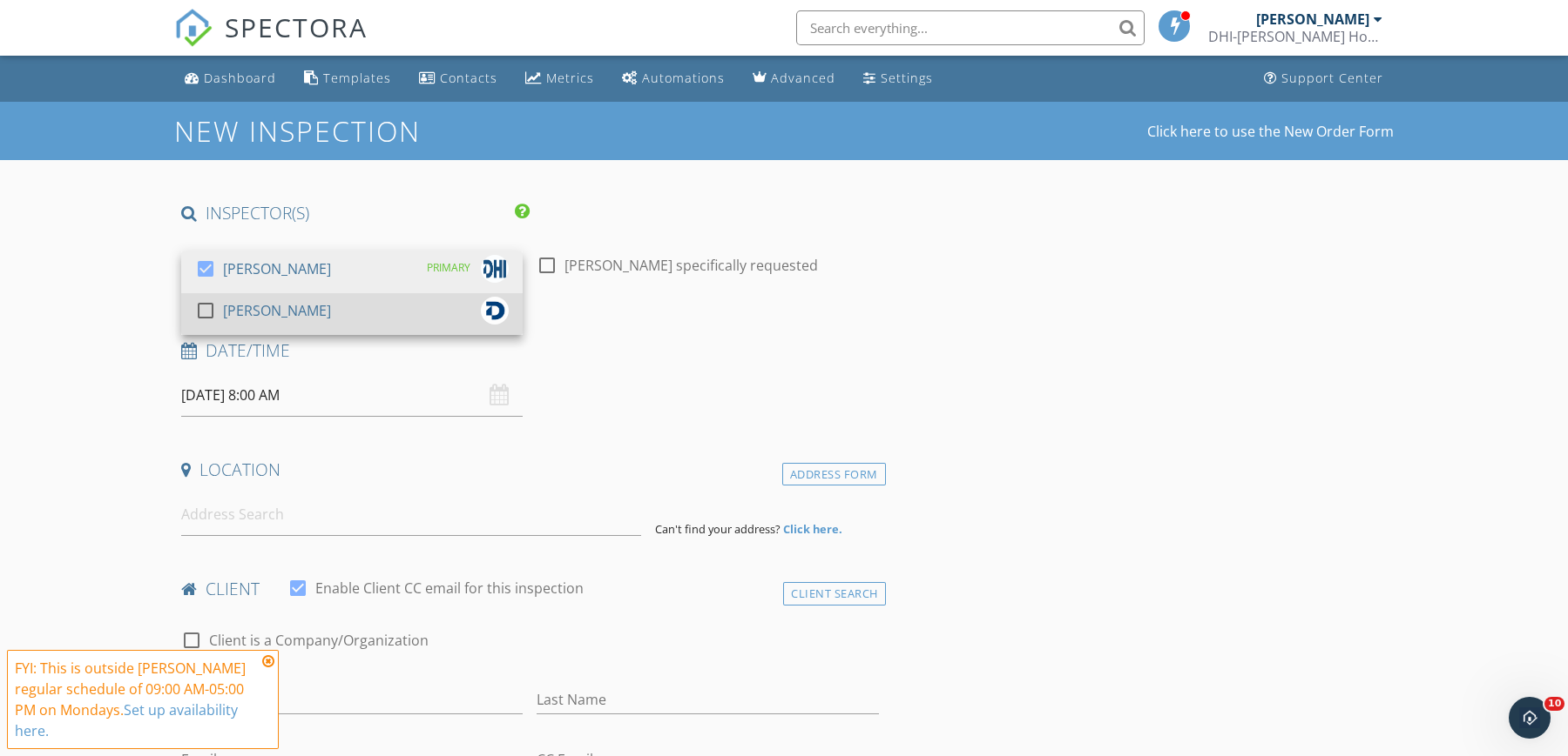
click at [213, 311] on div at bounding box center [206, 310] width 30 height 30
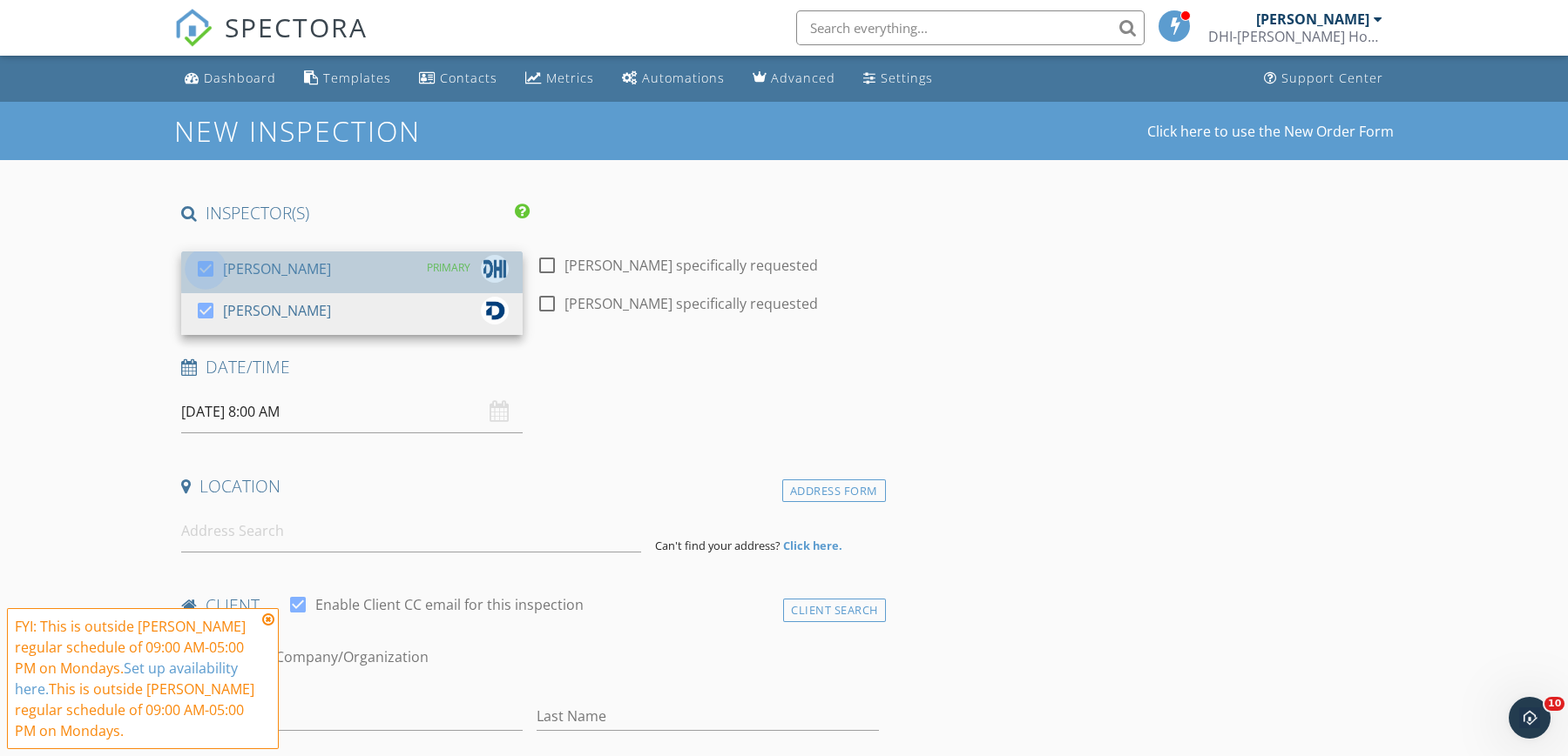
click at [208, 270] on div at bounding box center [206, 268] width 30 height 30
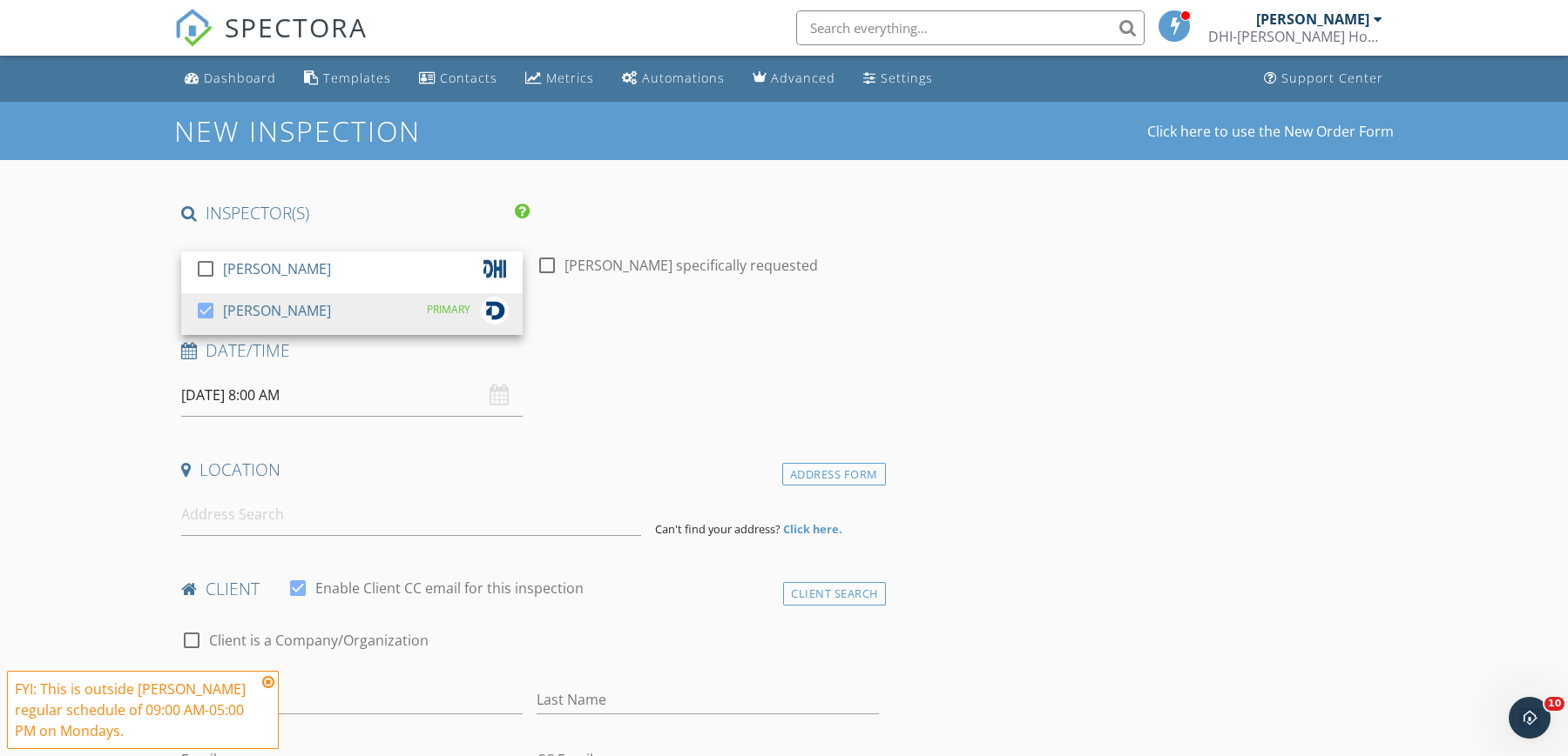
click at [212, 397] on input "09/29/2025 8:00 AM" at bounding box center [352, 395] width 341 height 43
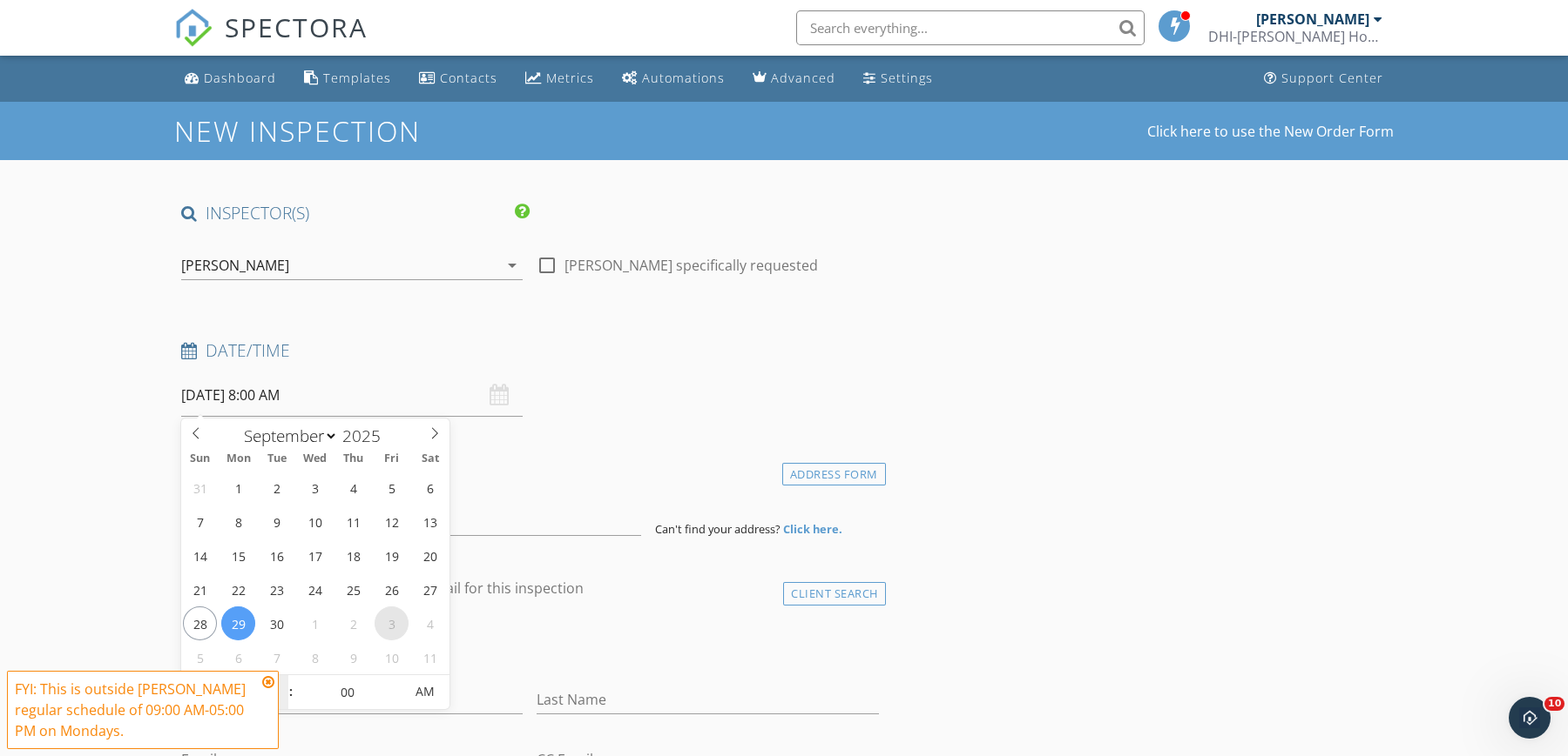
select select "9"
type input "10/03/2025 8:00 AM"
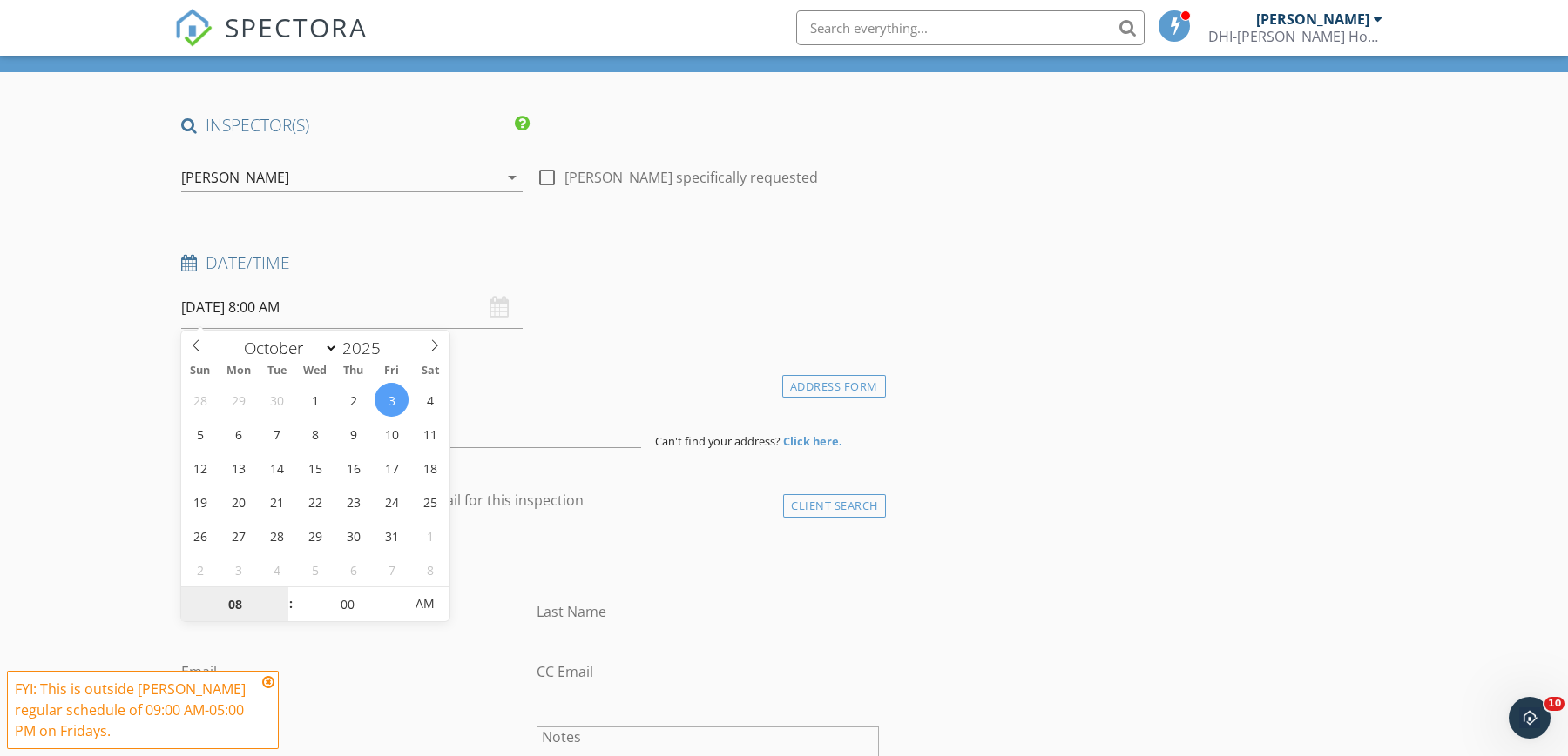
scroll to position [217, 0]
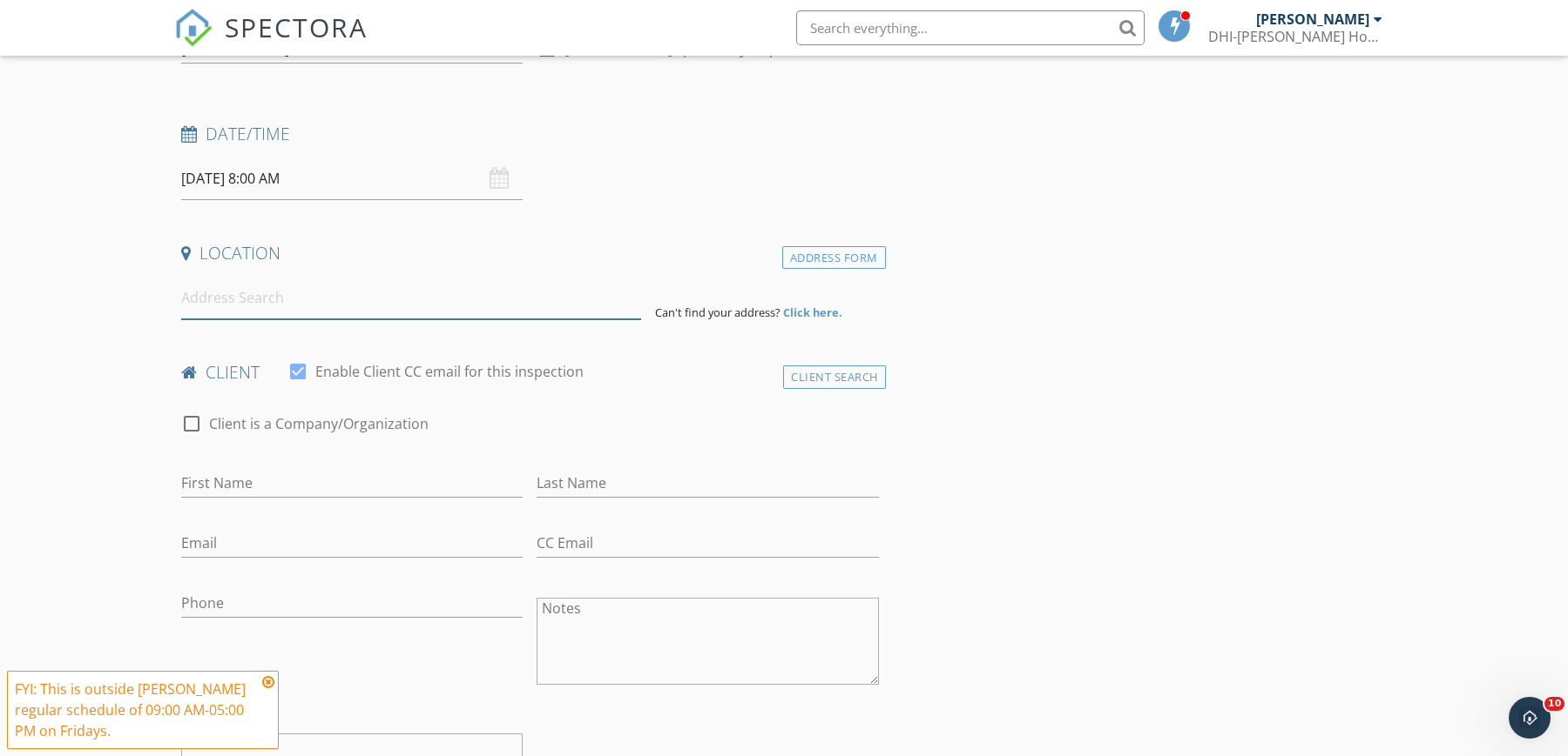
click at [509, 299] on input at bounding box center [411, 299] width 460 height 43
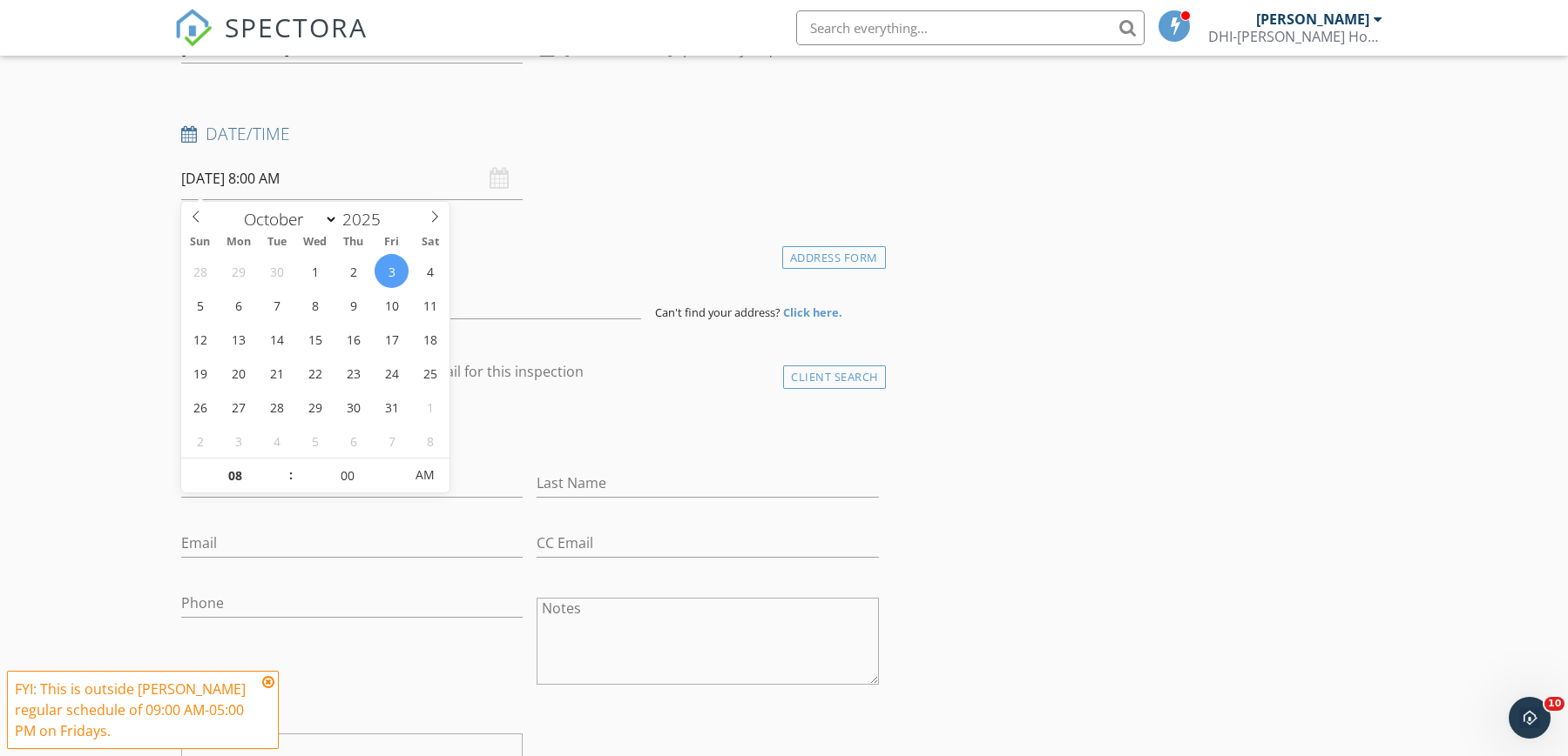
click at [266, 182] on input "10/03/2025 8:00 AM" at bounding box center [352, 179] width 341 height 43
type input "09"
type input "10/03/2025 9:00 AM"
click at [282, 462] on span at bounding box center [282, 467] width 13 height 17
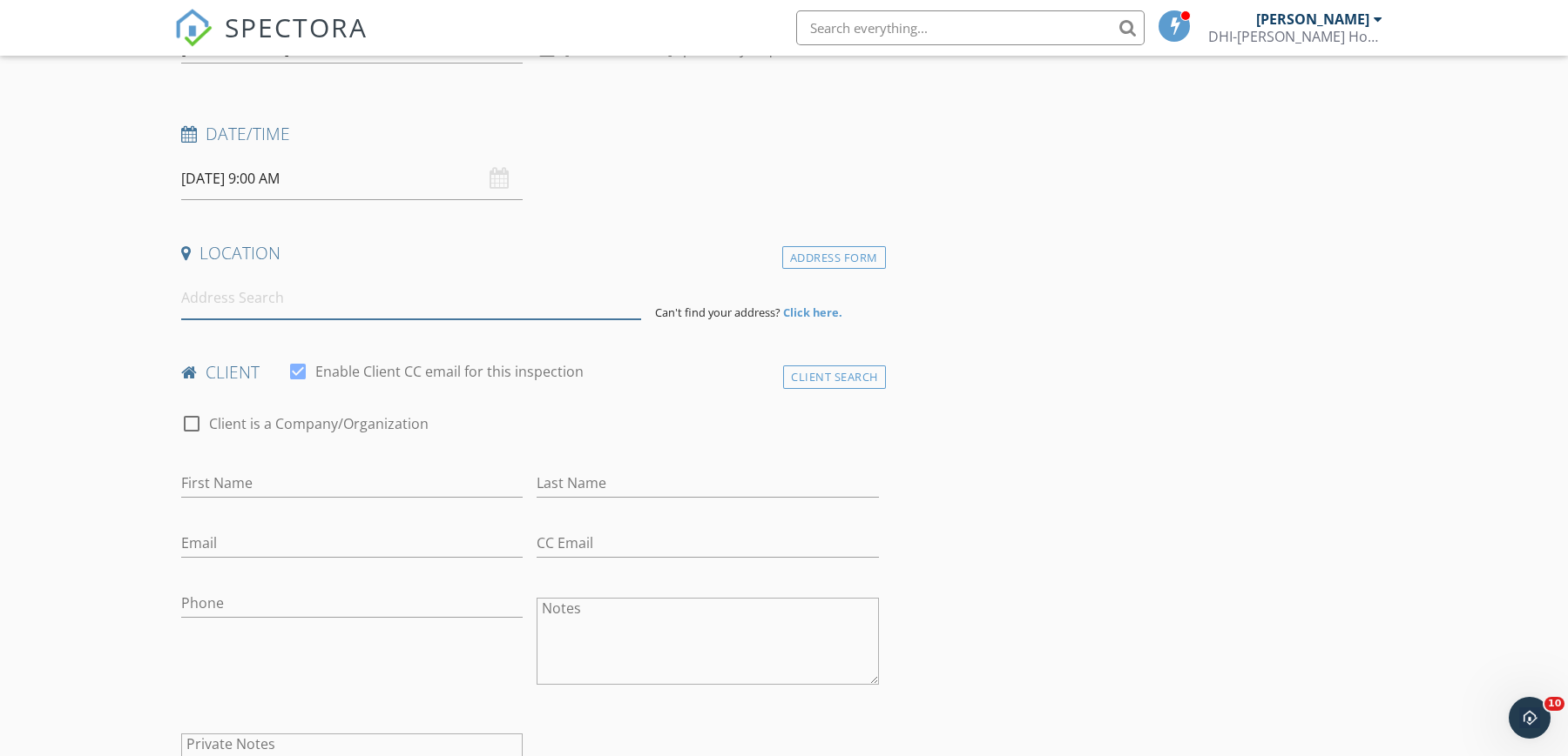
click at [477, 305] on input at bounding box center [411, 299] width 460 height 43
click at [245, 303] on input at bounding box center [411, 299] width 460 height 43
paste input "51 Tuscan Dr Morgantown, WV 26508"
type input "51 Tuscan Dr, Morgantown, WV 26508, USA"
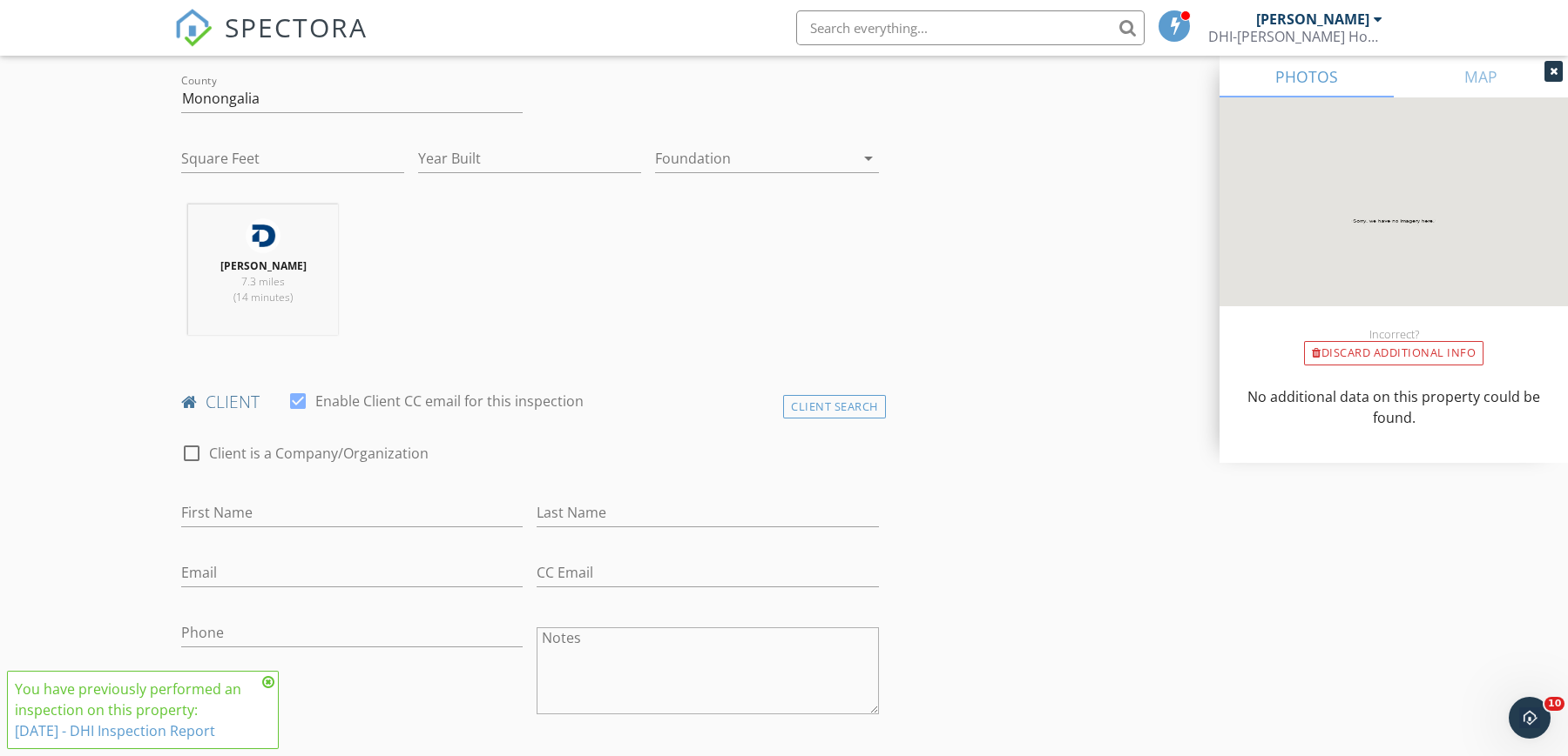
scroll to position [652, 0]
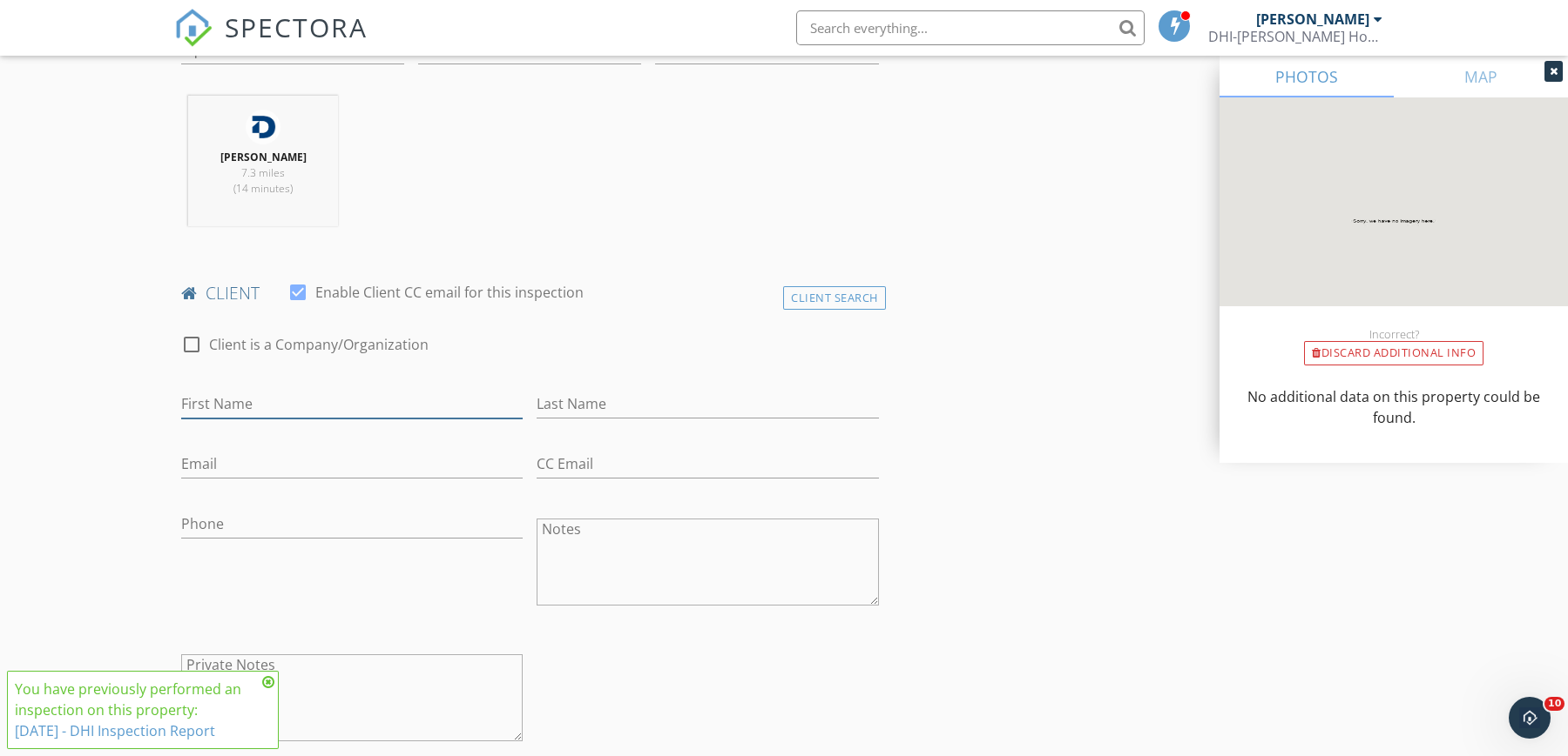
click at [336, 400] on input "First Name" at bounding box center [352, 404] width 341 height 29
type input "Adam"
type input "Benford"
click at [236, 467] on input "Email" at bounding box center [352, 464] width 341 height 29
paste input "adambenford@gmail.com"
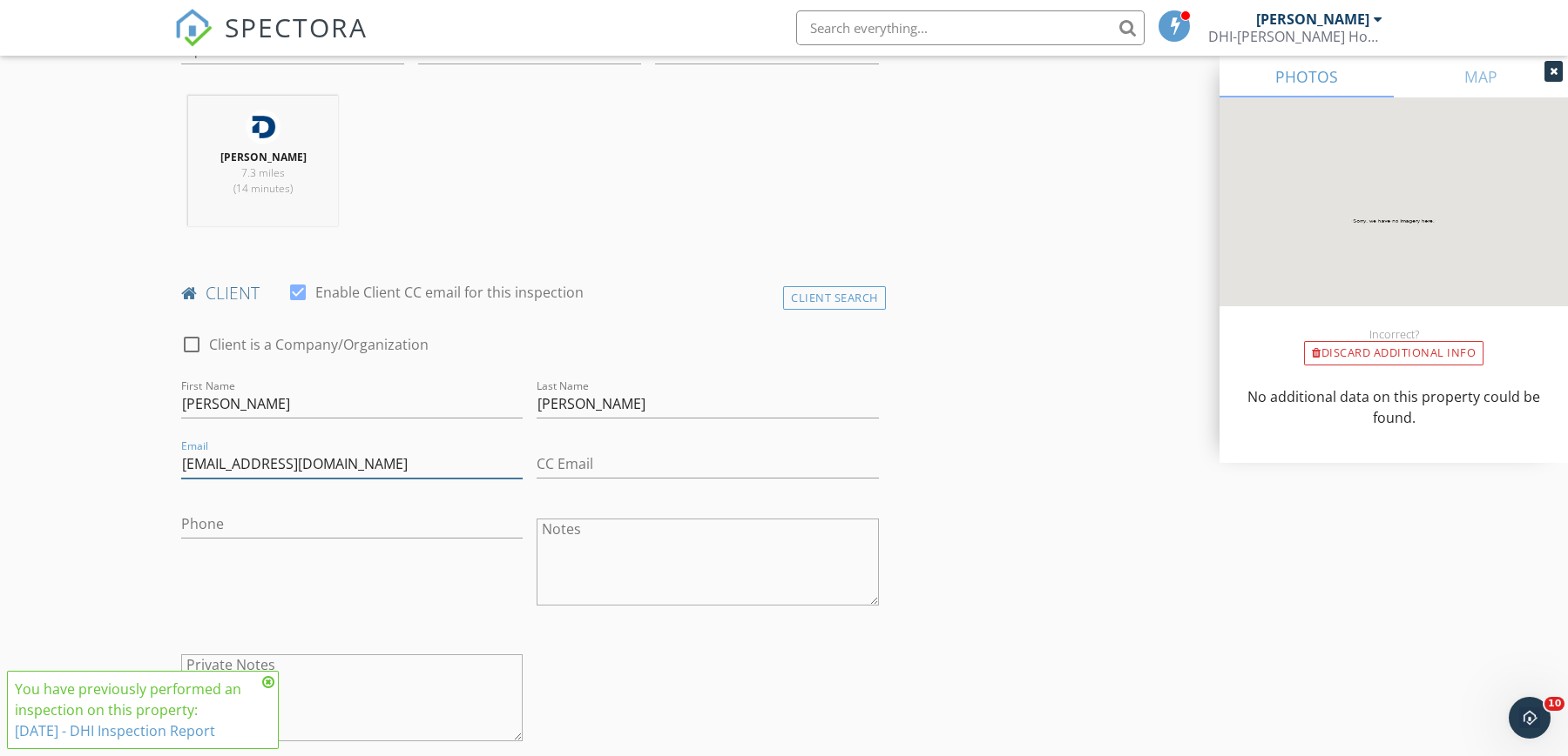
type input "adambenford@gmail.com"
click at [331, 509] on div "Phone" at bounding box center [352, 528] width 341 height 56
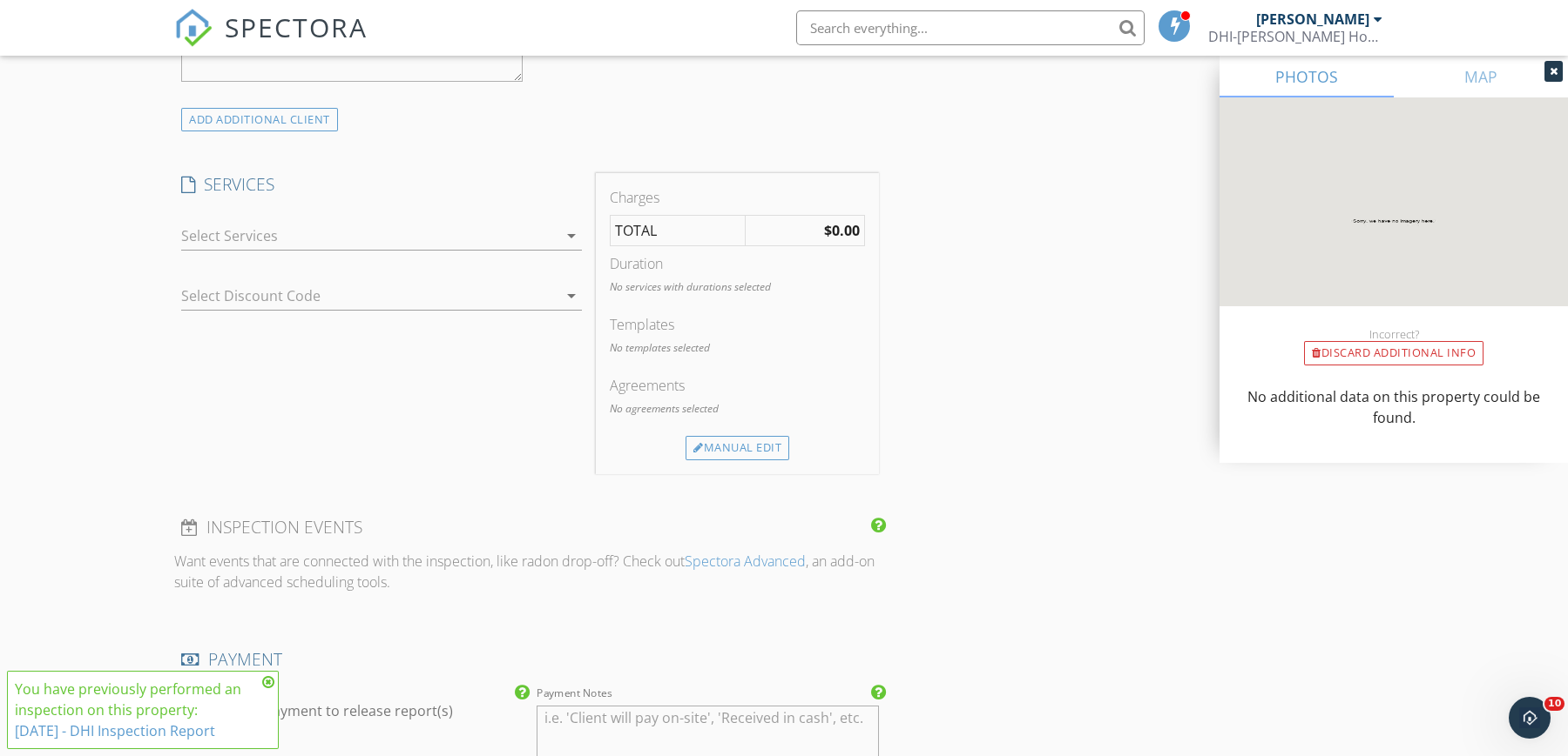
scroll to position [1305, 0]
click at [568, 239] on icon "arrow_drop_down" at bounding box center [571, 243] width 21 height 21
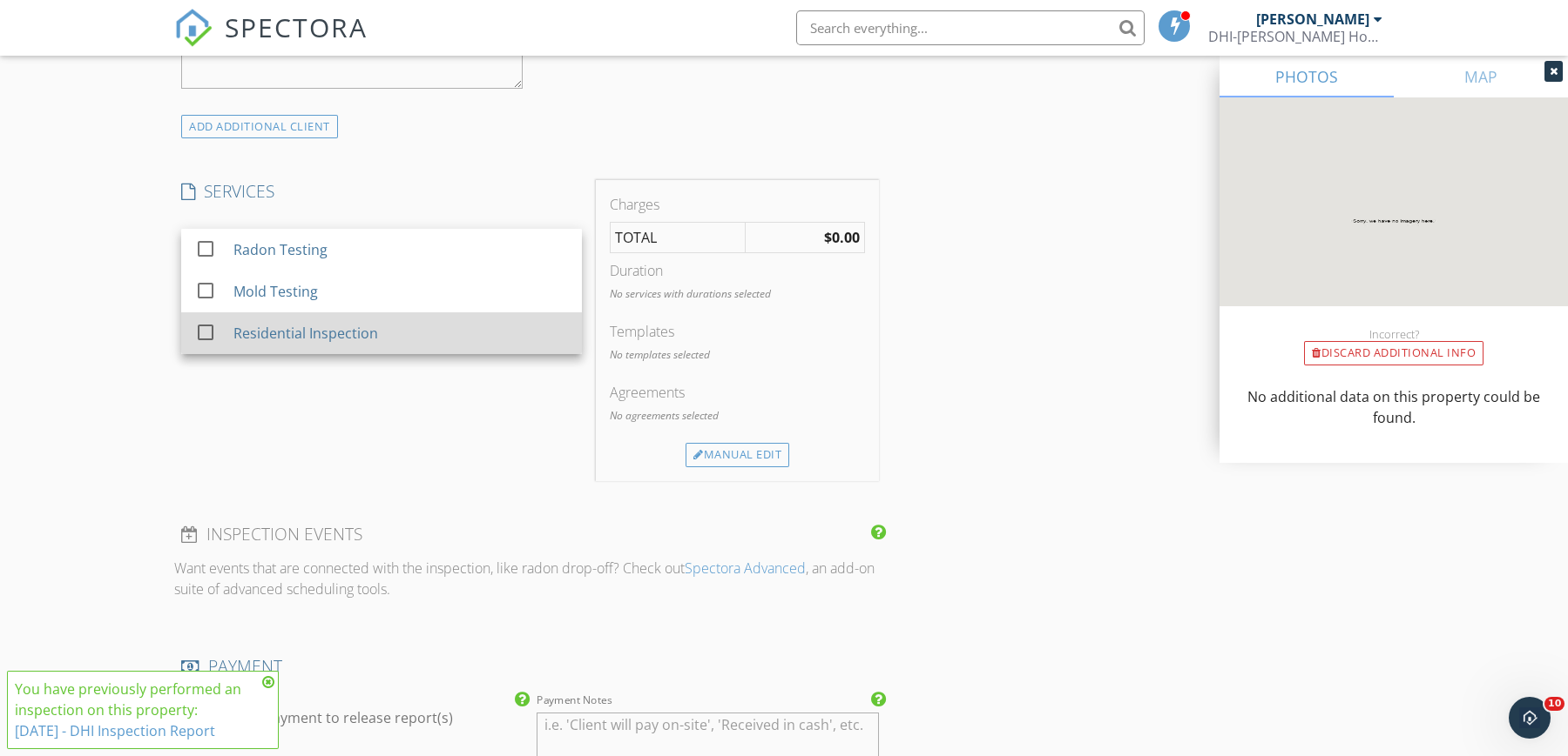
click at [343, 325] on div "Residential Inspection" at bounding box center [305, 333] width 144 height 21
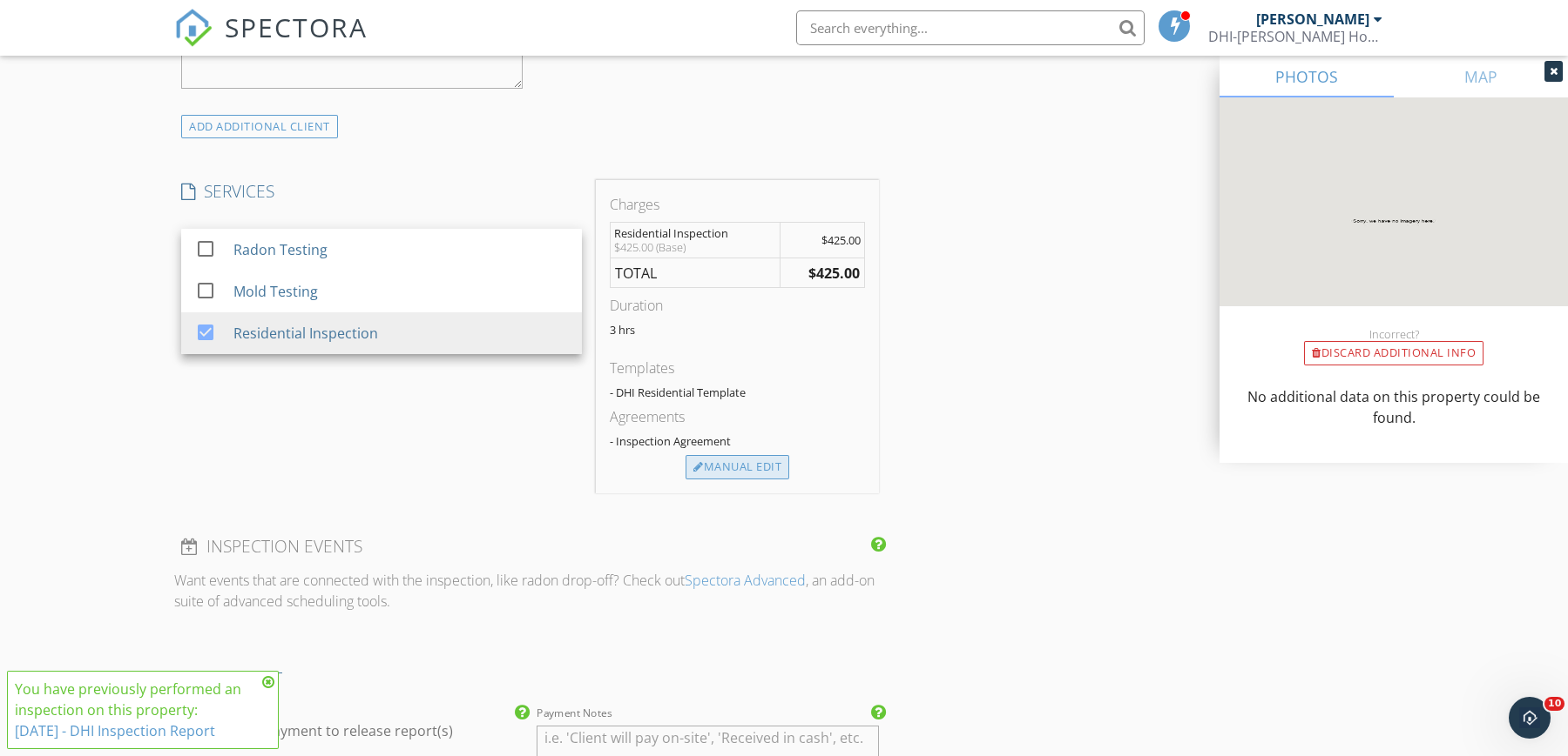
click at [738, 466] on div "Manual Edit" at bounding box center [737, 467] width 104 height 24
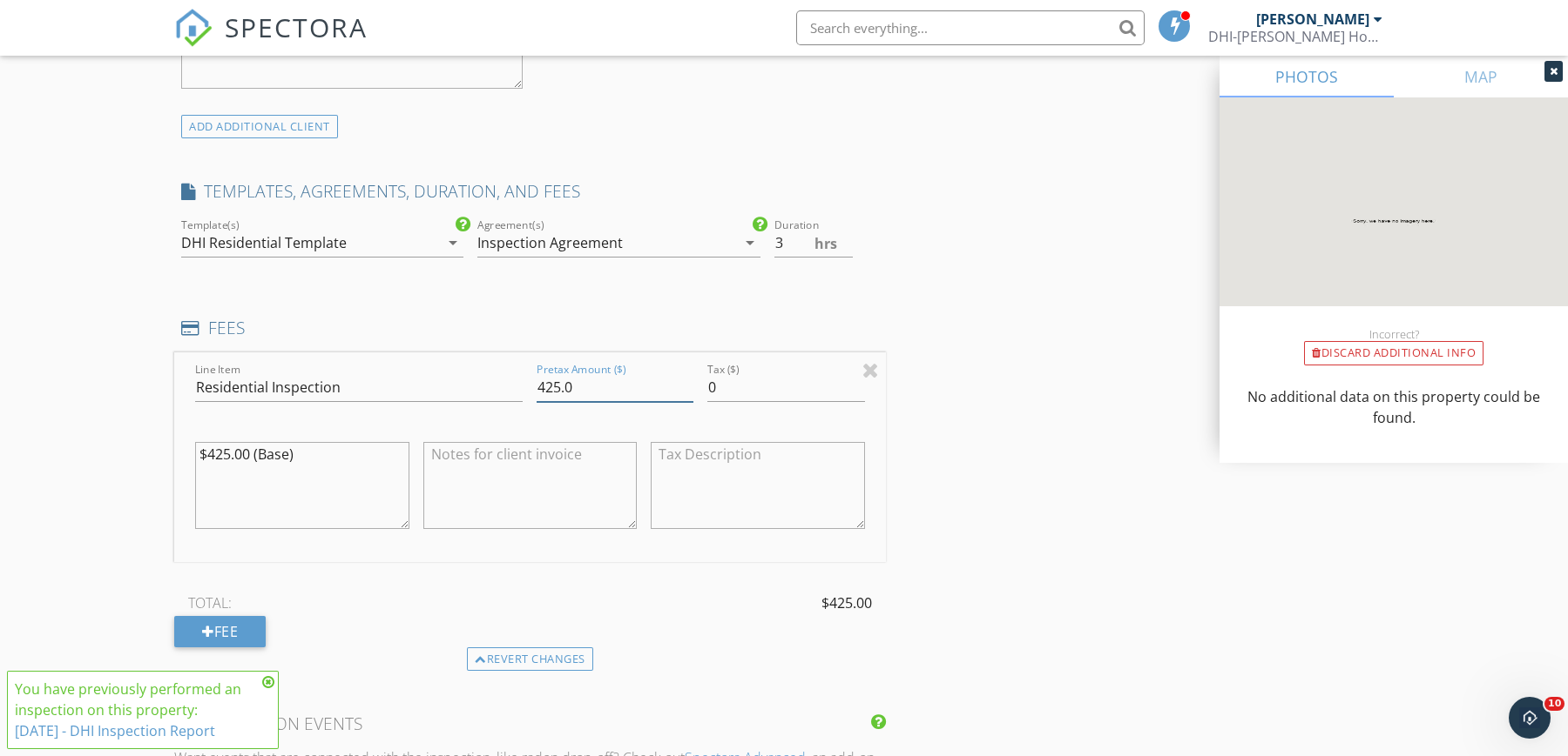
drag, startPoint x: 535, startPoint y: 389, endPoint x: 627, endPoint y: 389, distance: 92.0
click at [627, 389] on input "425.0" at bounding box center [615, 388] width 157 height 29
type input "300"
click at [800, 393] on input "0" at bounding box center [785, 388] width 157 height 29
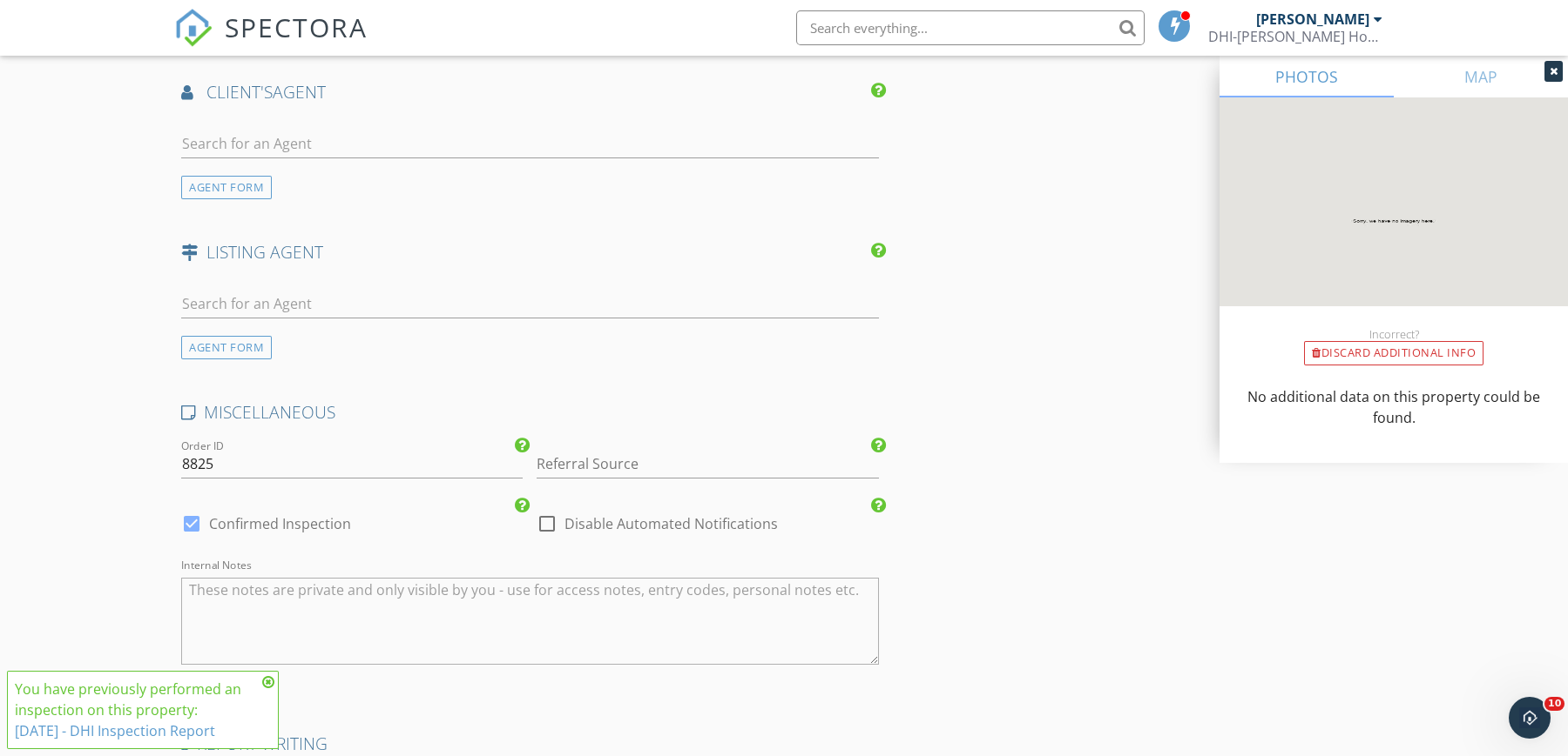
scroll to position [2284, 0]
click at [266, 307] on input "text" at bounding box center [529, 302] width 697 height 29
type input "J"
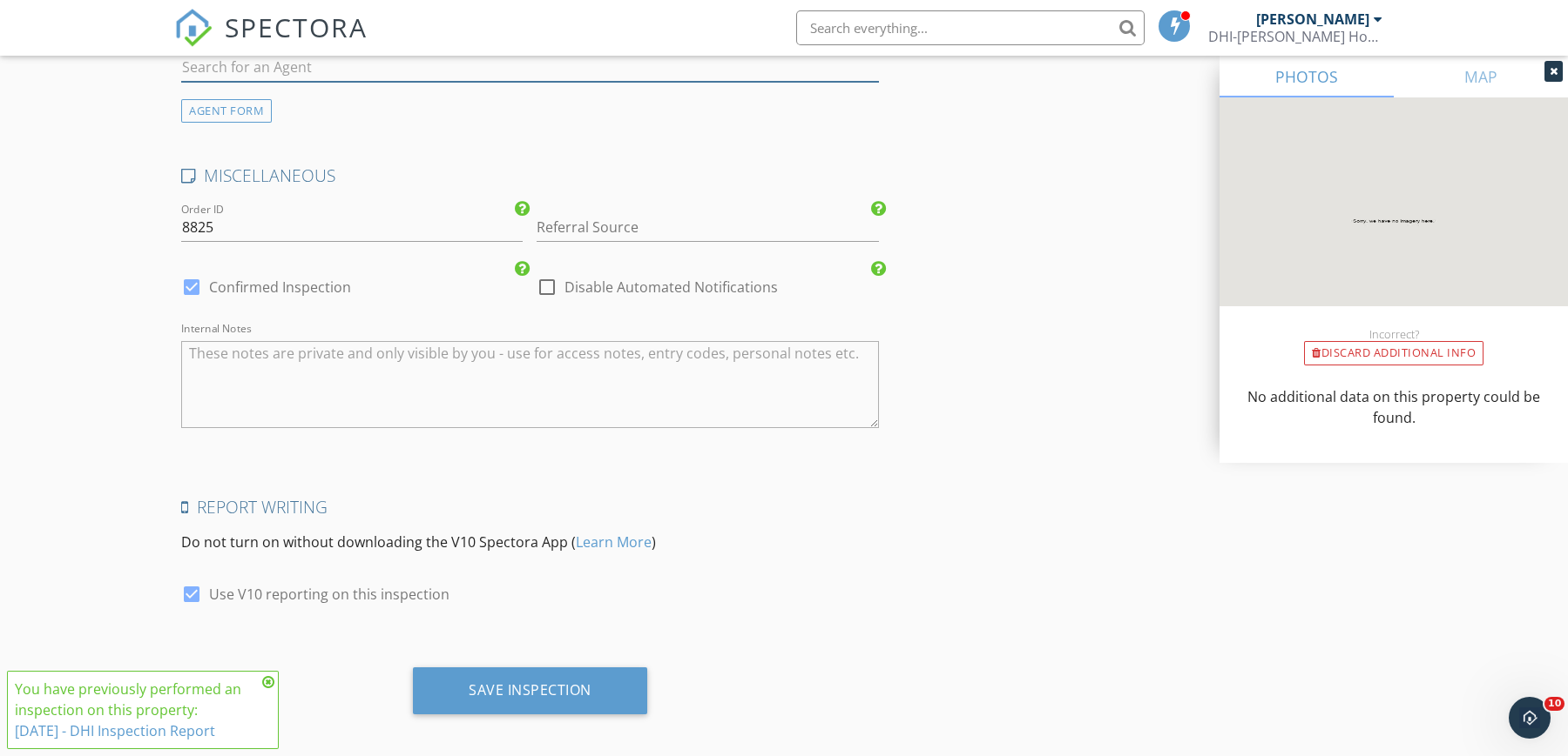
scroll to position [2534, 0]
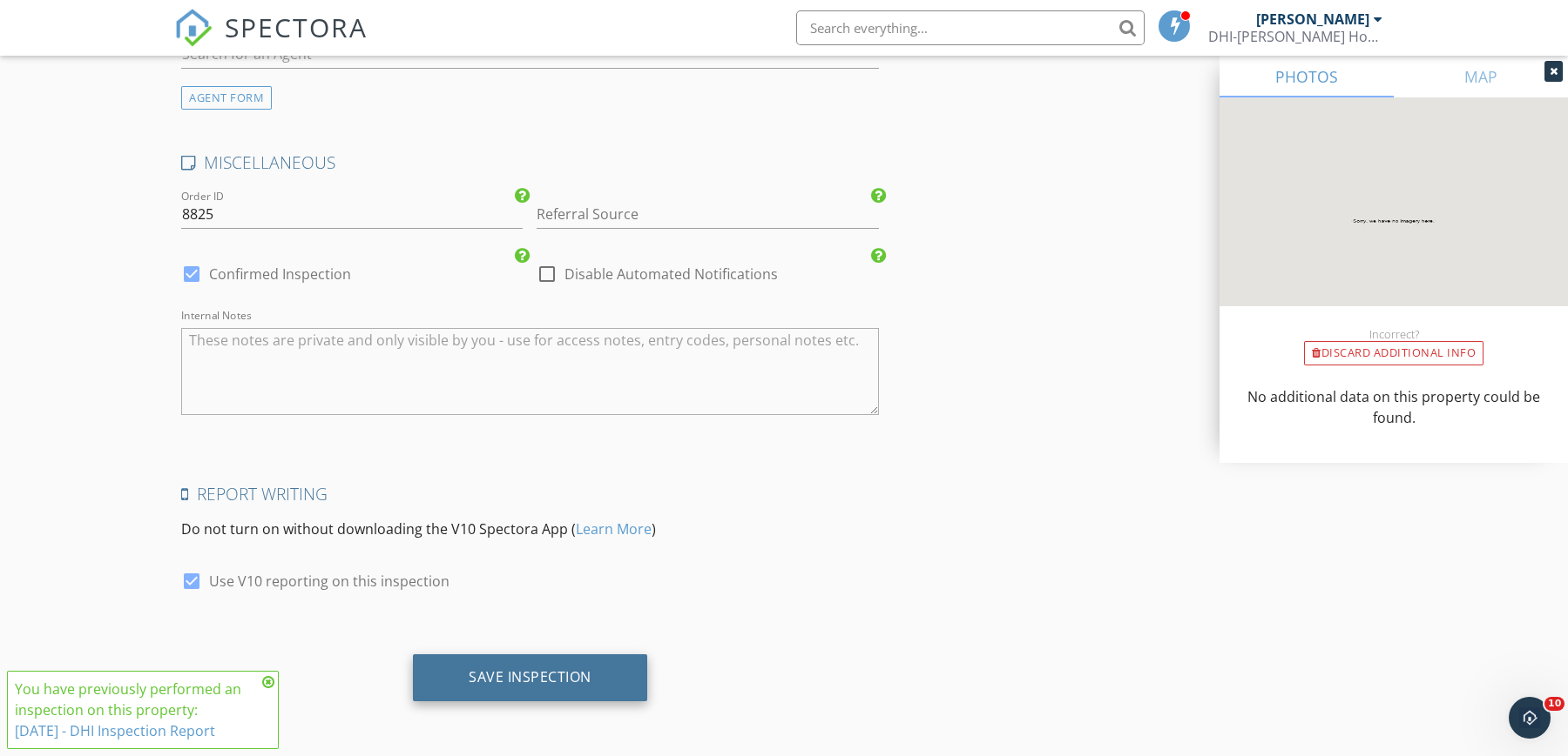
click at [530, 675] on div "Save Inspection" at bounding box center [529, 677] width 123 height 17
